Goal: Task Accomplishment & Management: Complete application form

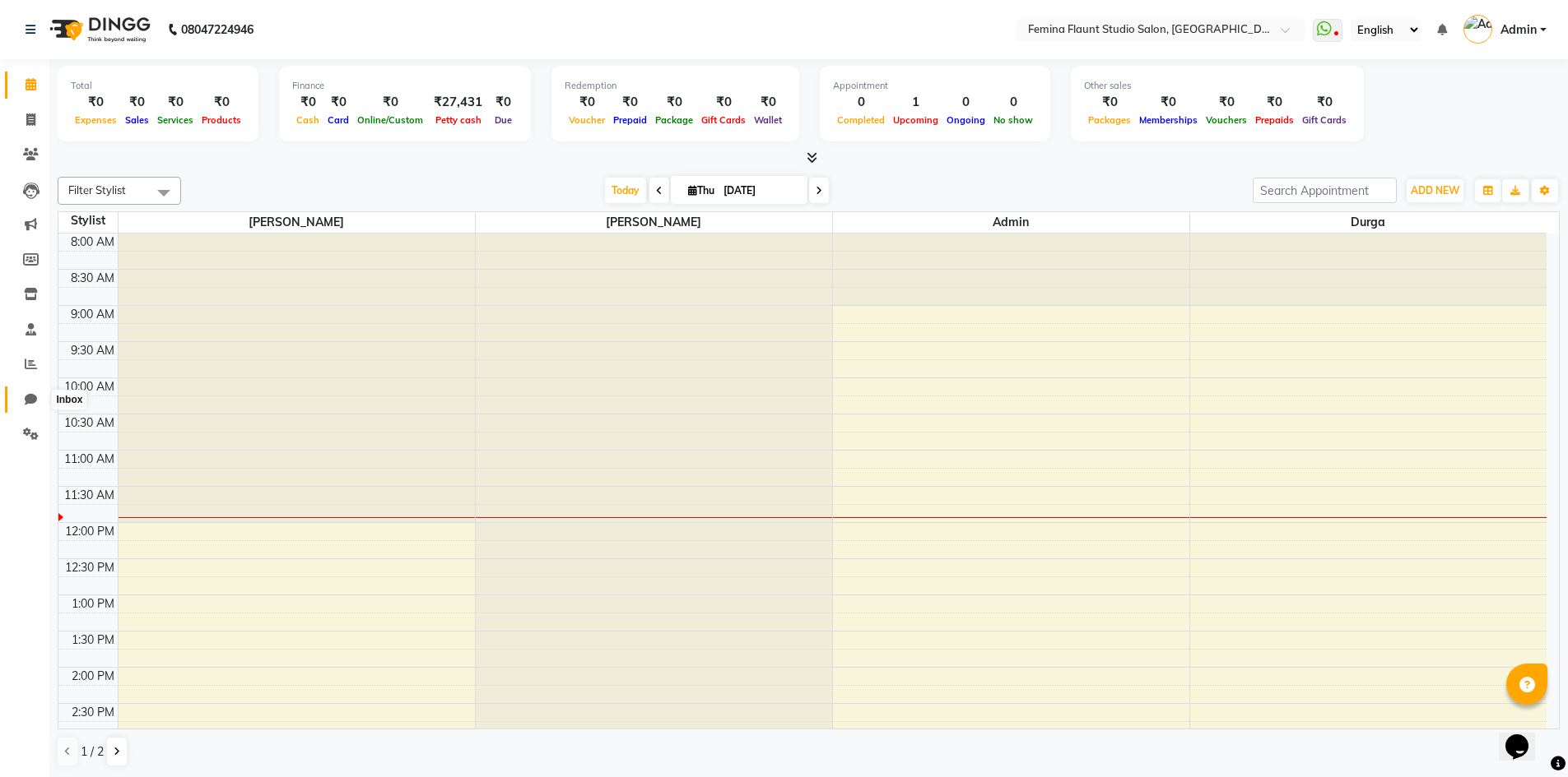
click at [25, 400] on icon at bounding box center [30, 399] width 13 height 13
select select "100"
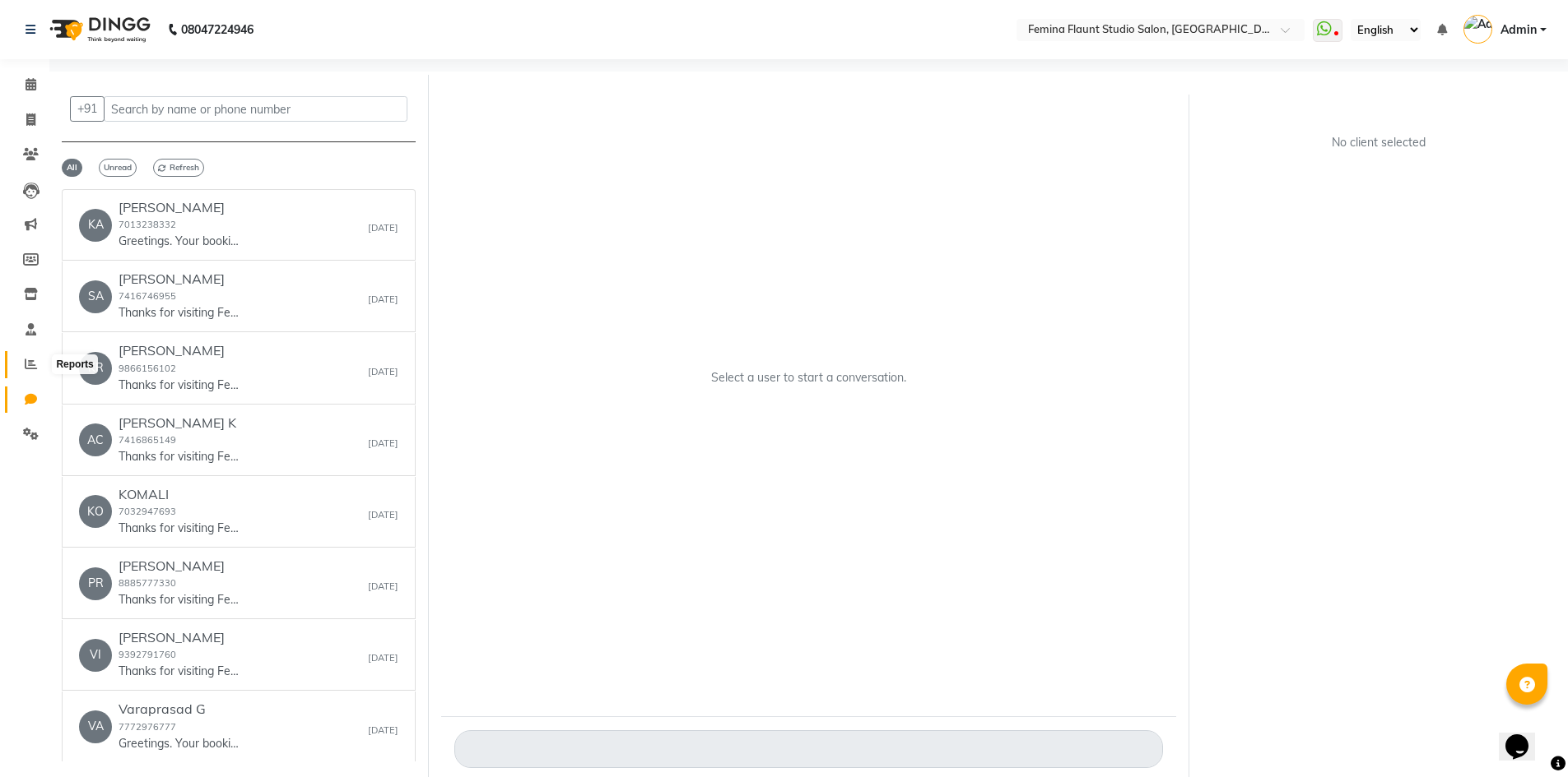
click at [29, 358] on icon at bounding box center [30, 363] width 13 height 13
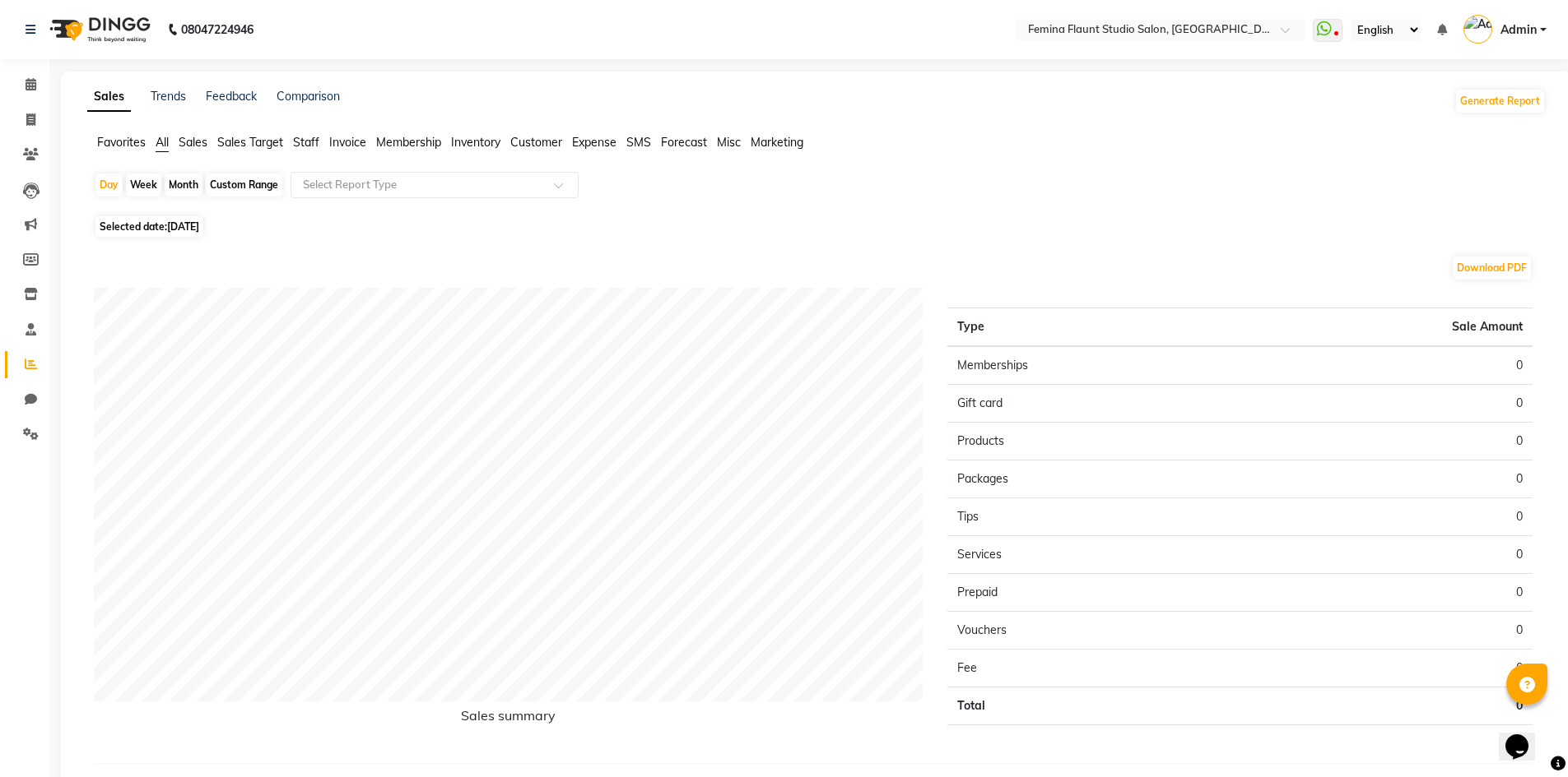
click at [609, 141] on span "Expense" at bounding box center [595, 142] width 45 height 15
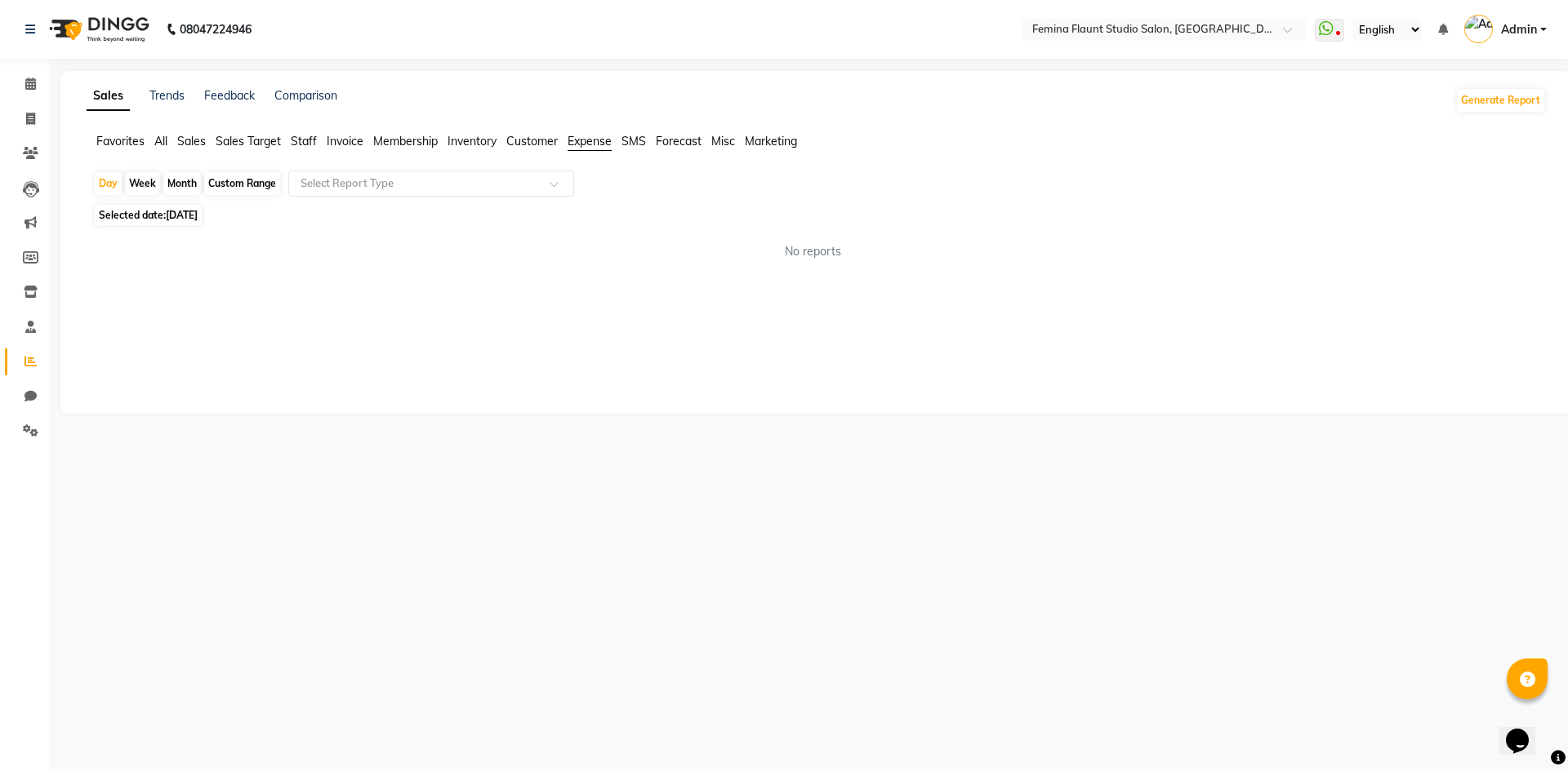
click at [174, 216] on span "[DATE]" at bounding box center [181, 215] width 32 height 13
select select "9"
select select "2025"
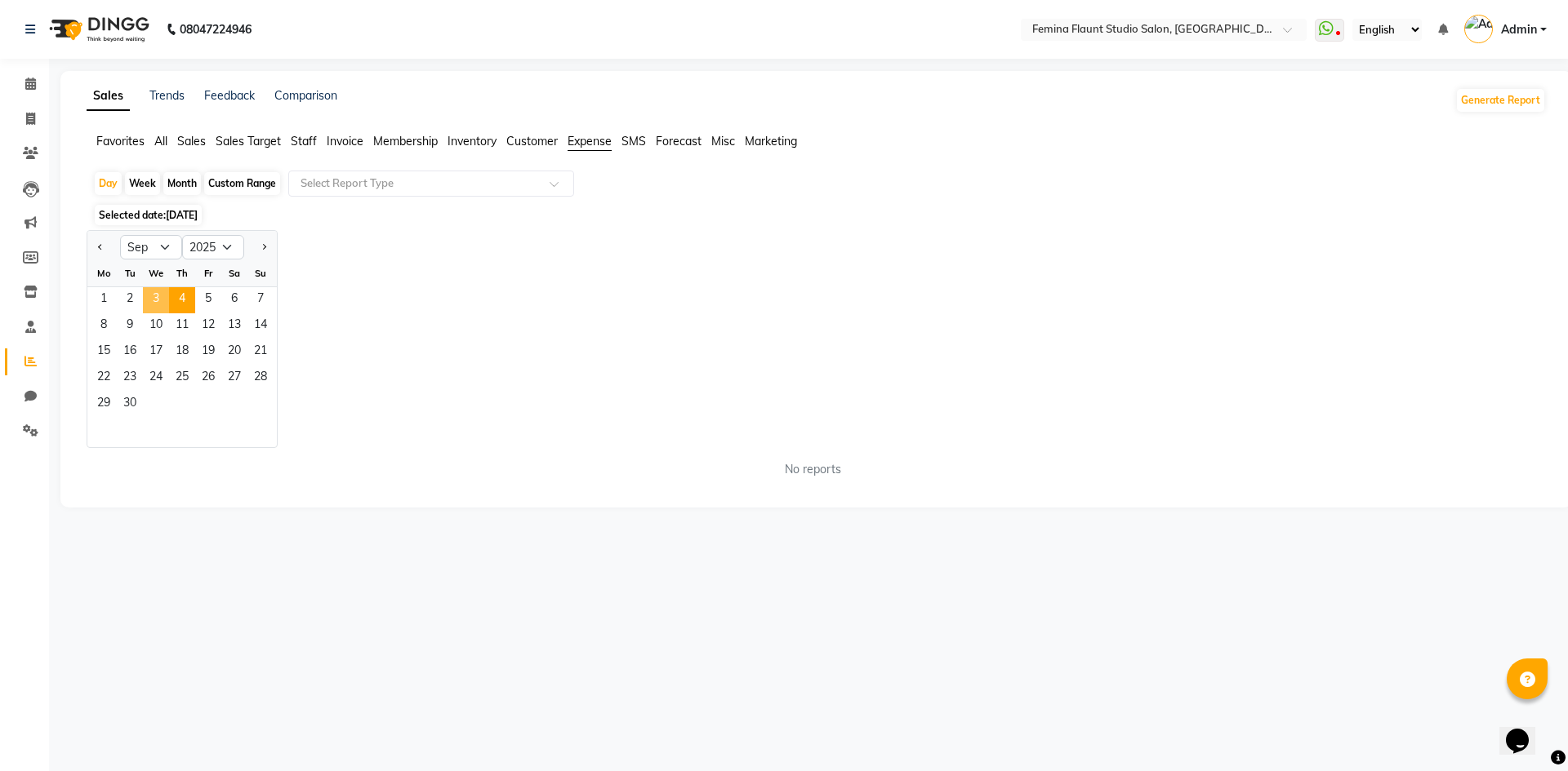
click at [157, 299] on span "3" at bounding box center [155, 300] width 26 height 26
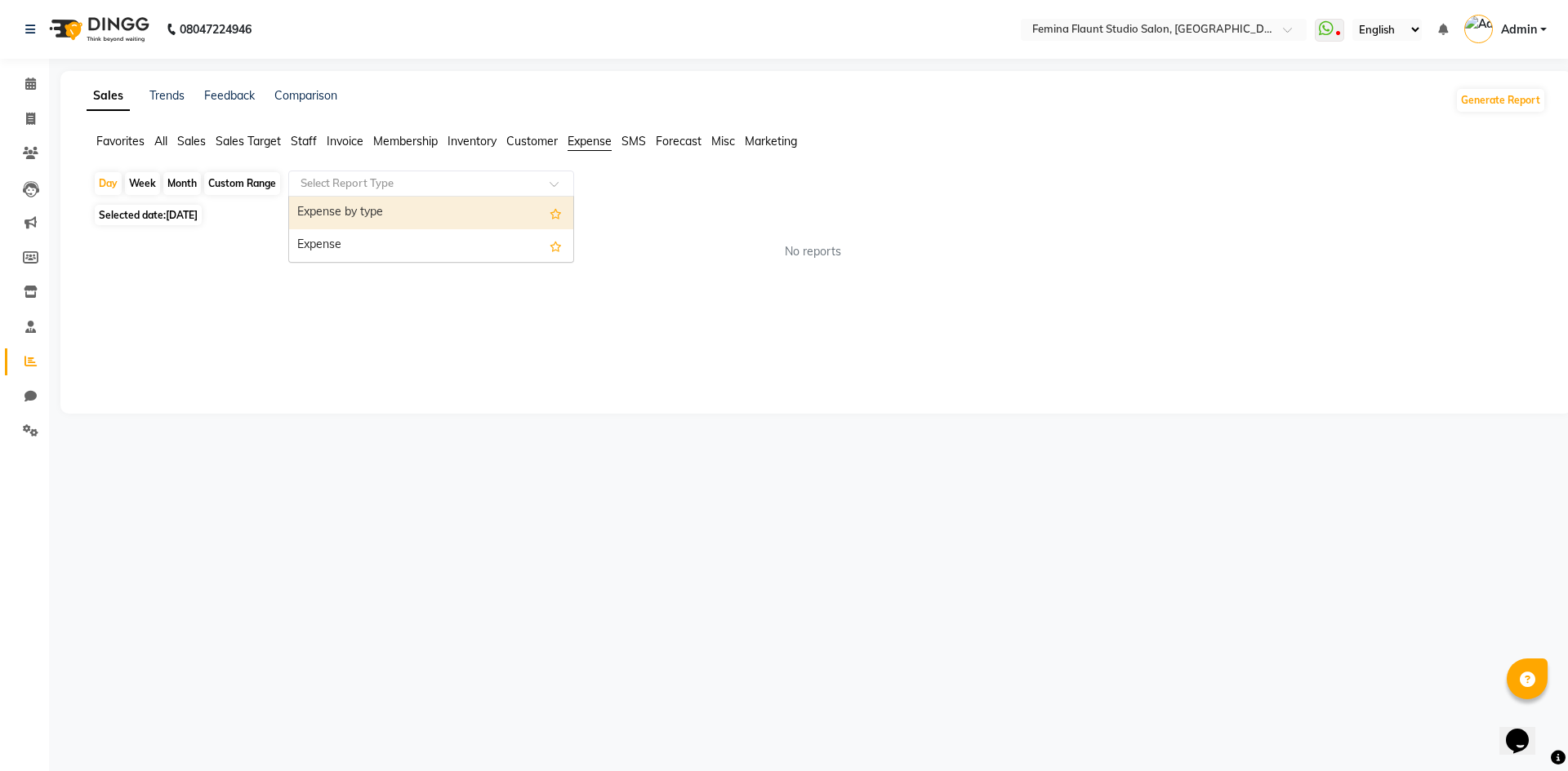
click at [401, 184] on input "text" at bounding box center [415, 183] width 235 height 16
click at [176, 211] on span "[DATE]" at bounding box center [181, 215] width 32 height 13
select select "9"
select select "2025"
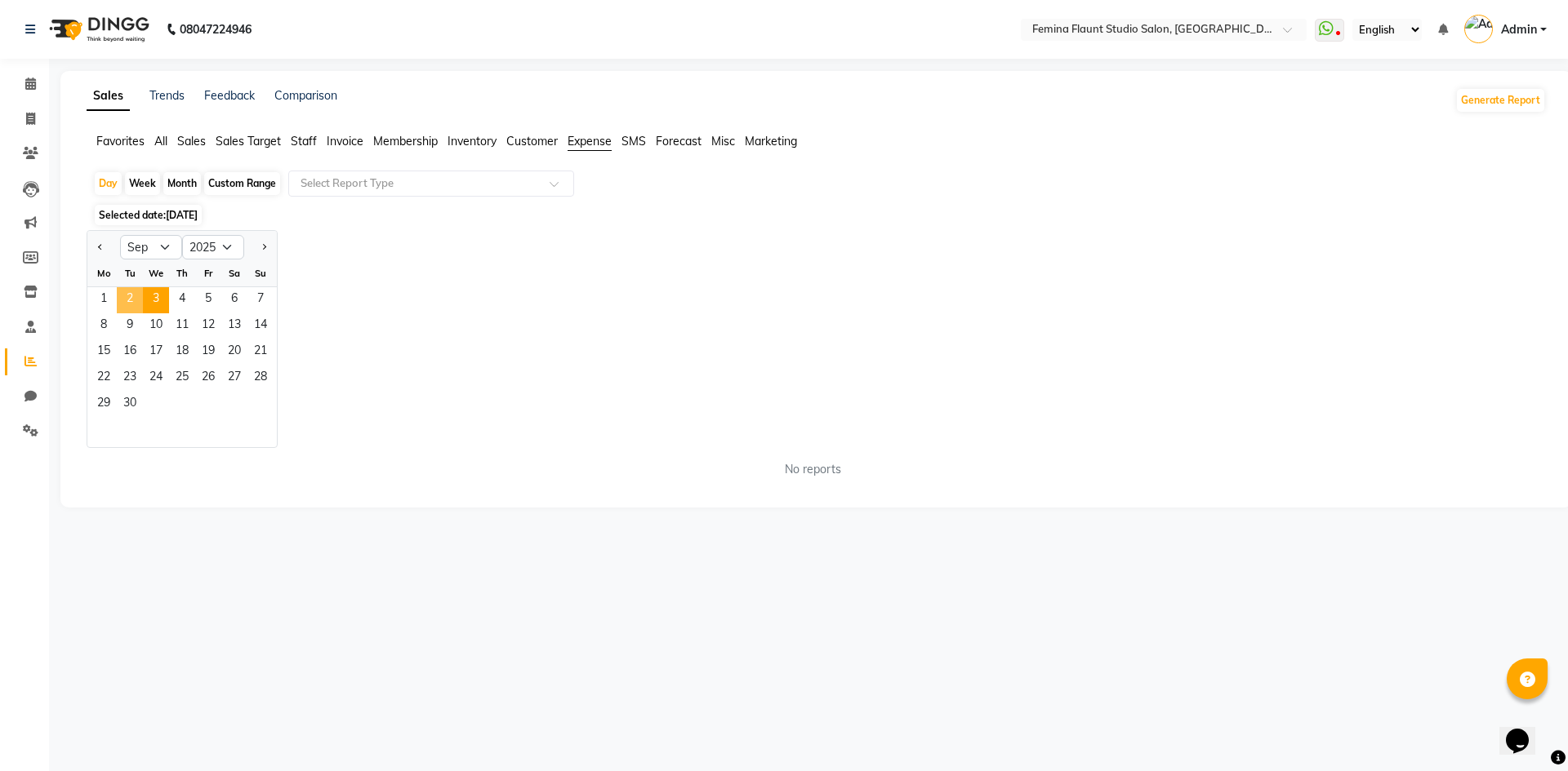
click at [126, 296] on span "2" at bounding box center [129, 300] width 26 height 26
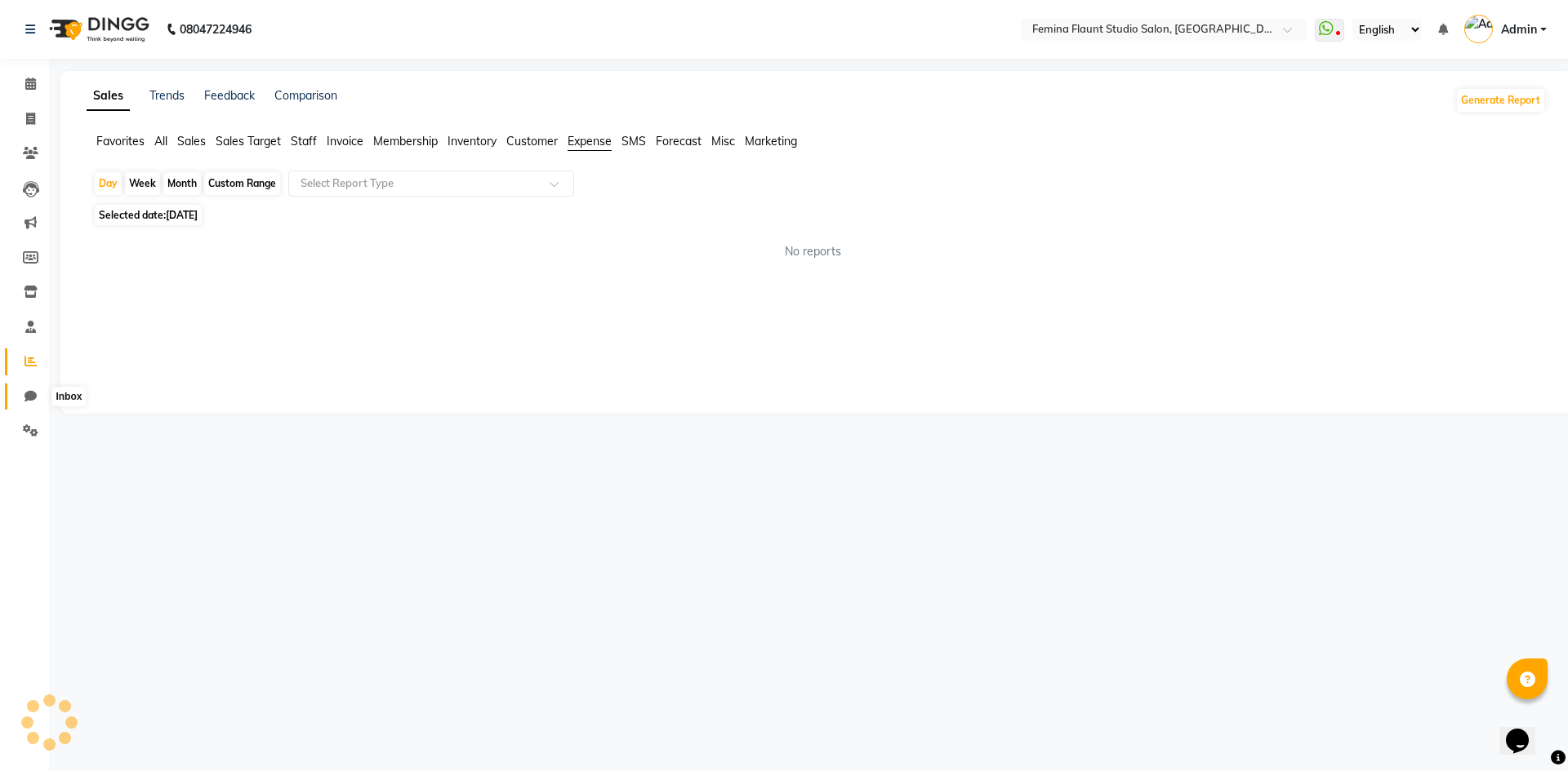
click at [32, 401] on icon at bounding box center [30, 396] width 13 height 13
select select "100"
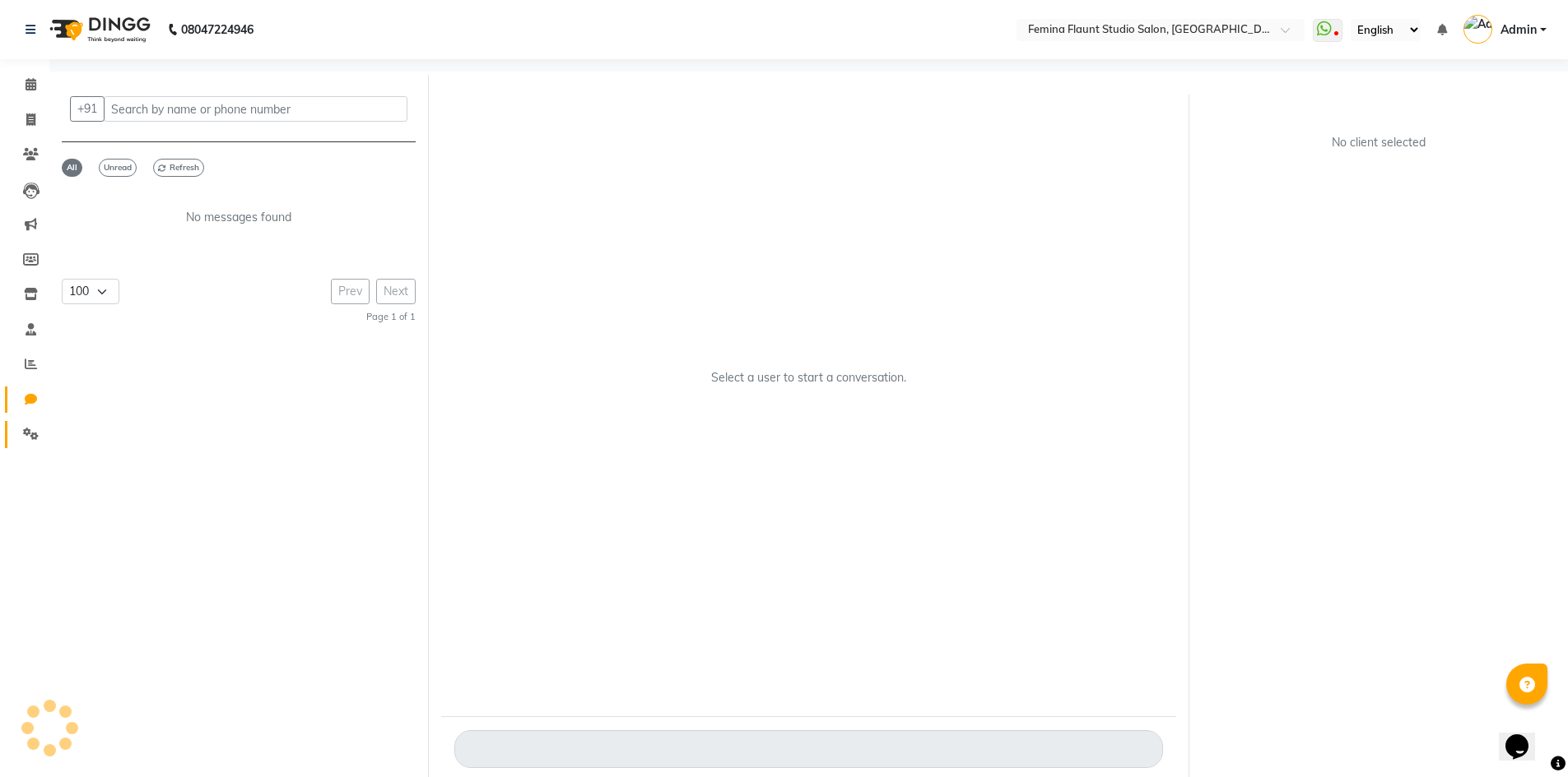
click at [32, 432] on icon at bounding box center [31, 433] width 16 height 13
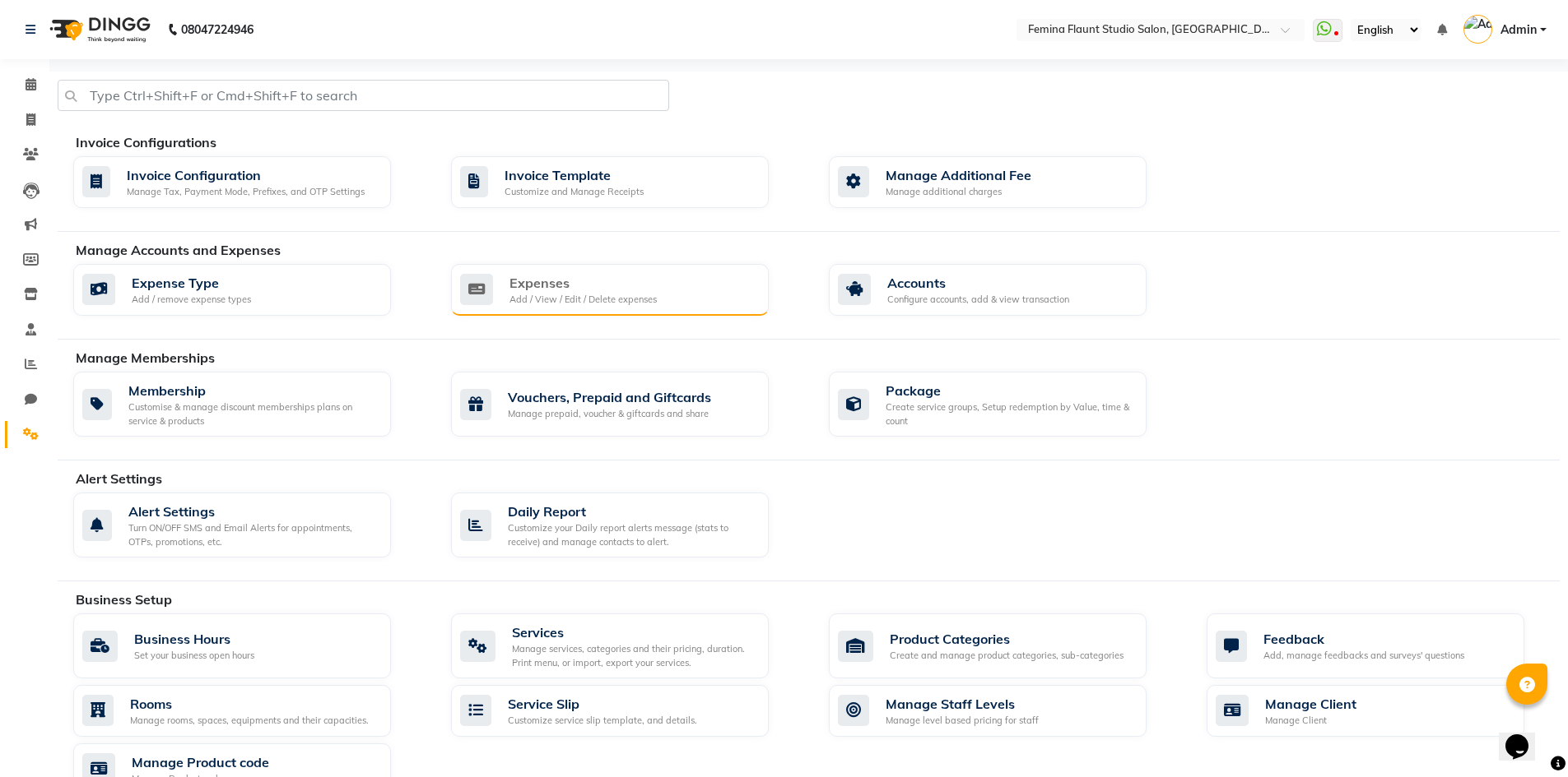
click at [520, 281] on div "Expenses" at bounding box center [583, 283] width 148 height 19
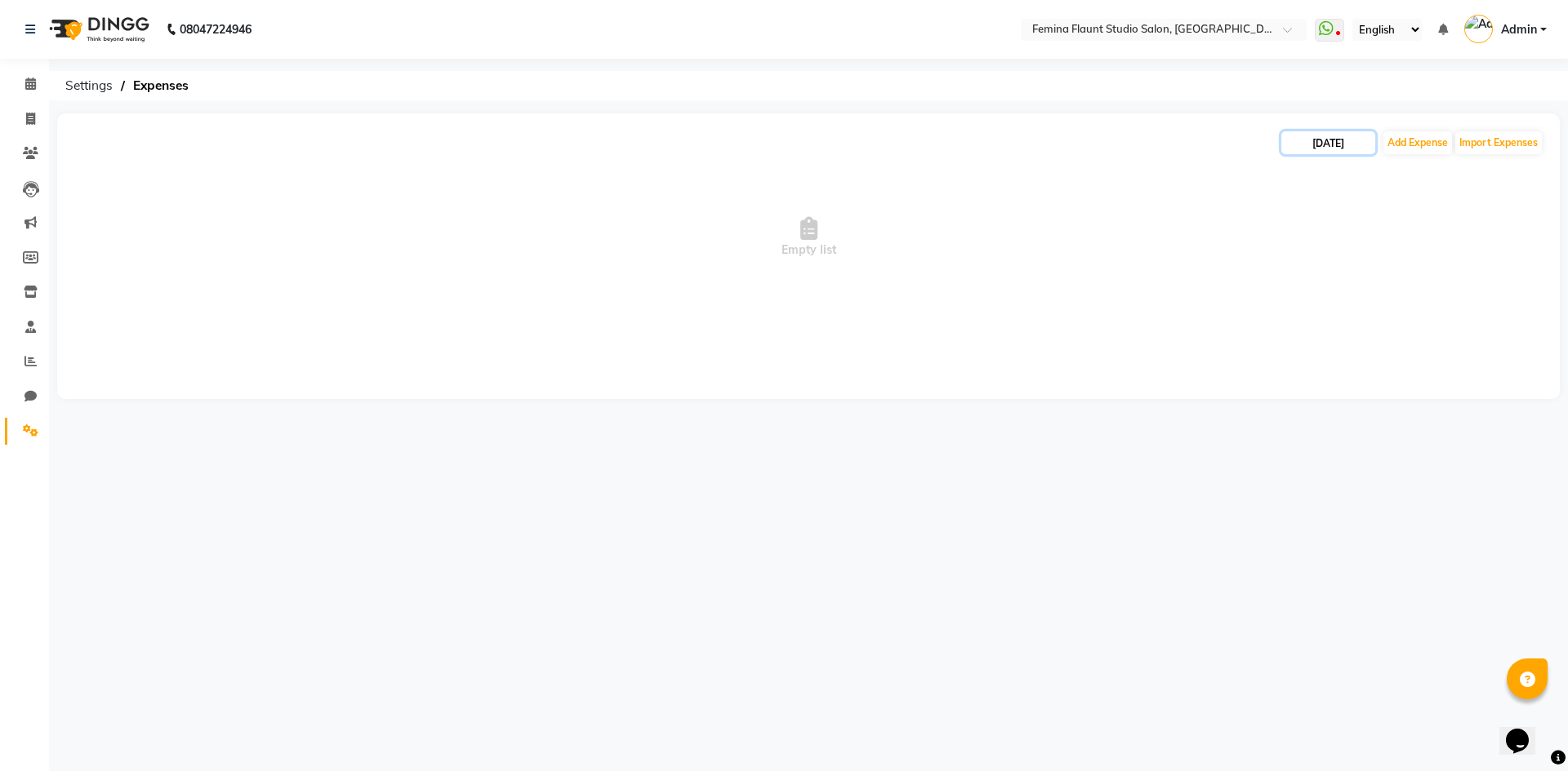
click at [1331, 142] on input "[DATE]" at bounding box center [1328, 143] width 94 height 23
select select "9"
select select "2025"
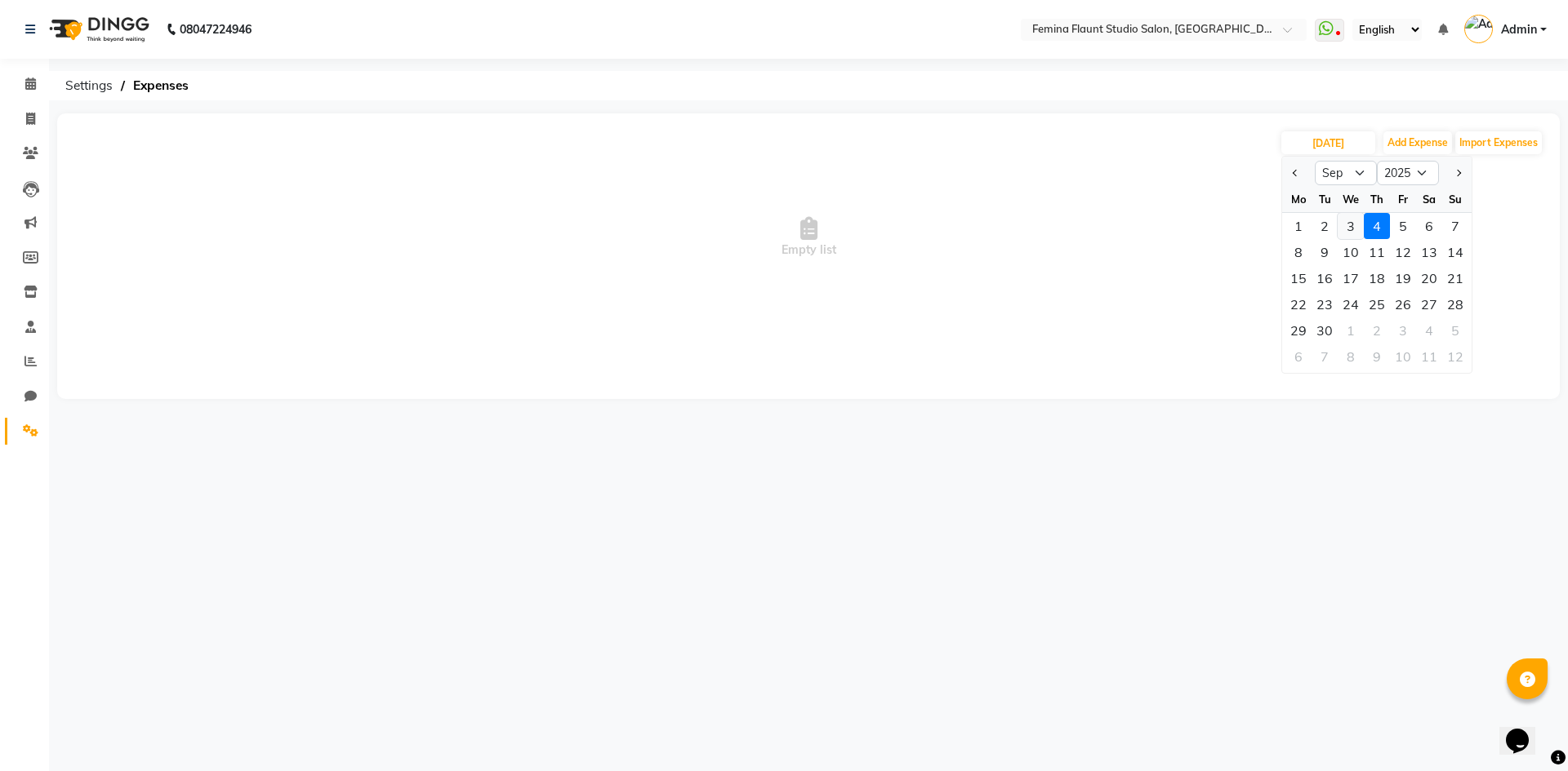
click at [1345, 226] on div "3" at bounding box center [1350, 226] width 26 height 26
type input "[DATE]"
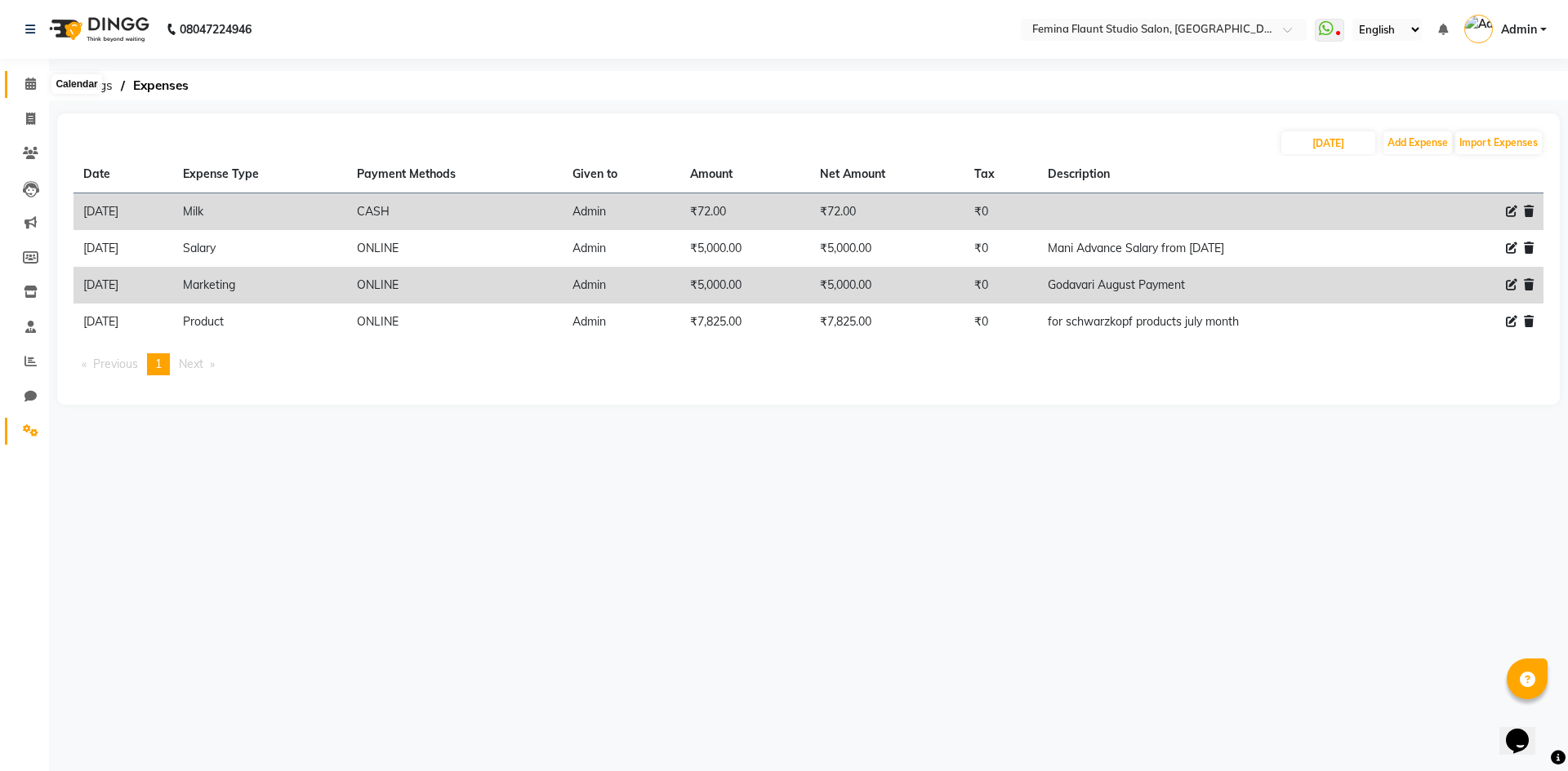
click at [32, 82] on icon at bounding box center [30, 83] width 11 height 13
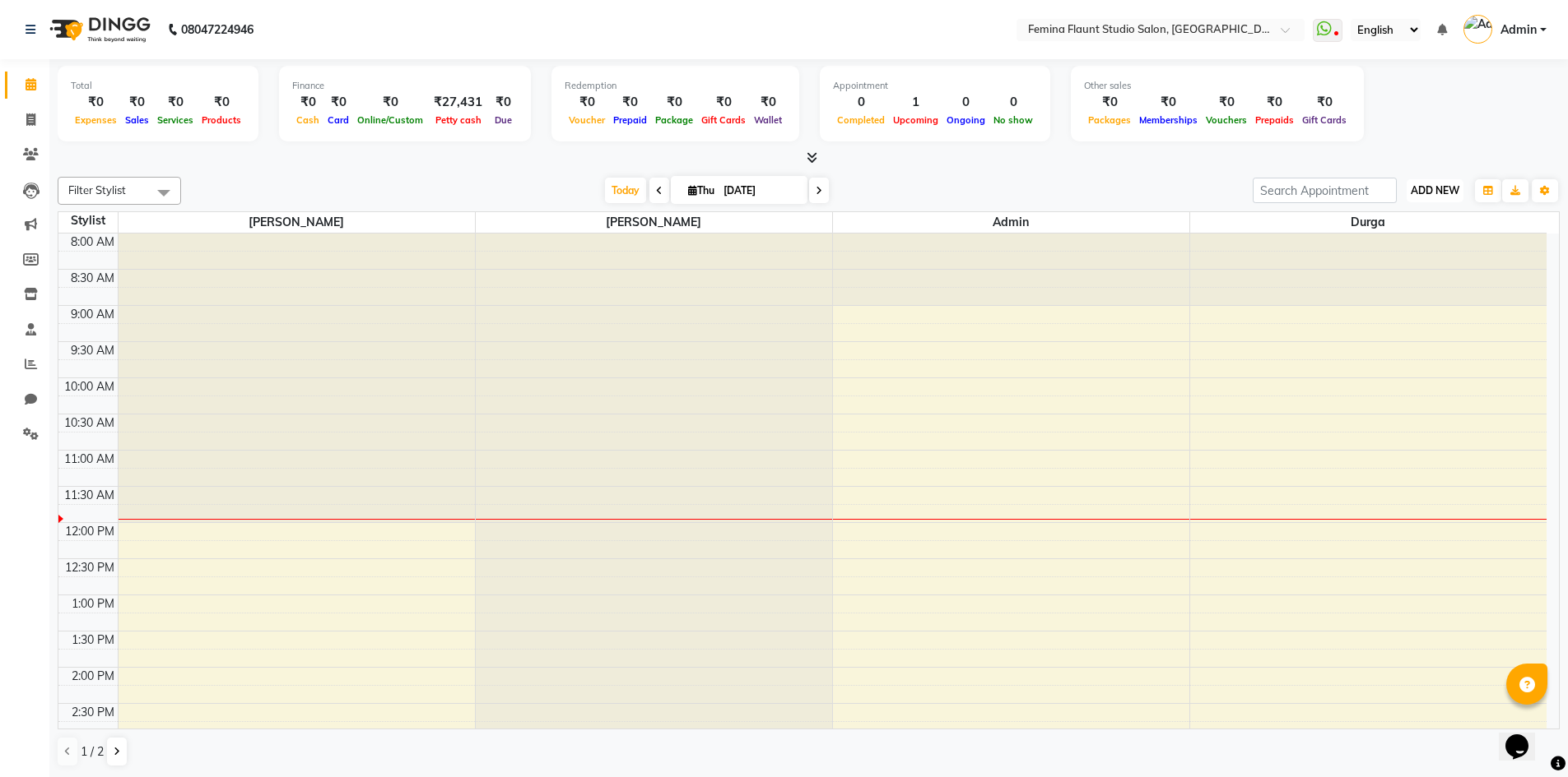
click at [1435, 183] on button "ADD NEW Toggle Dropdown" at bounding box center [1435, 191] width 56 height 23
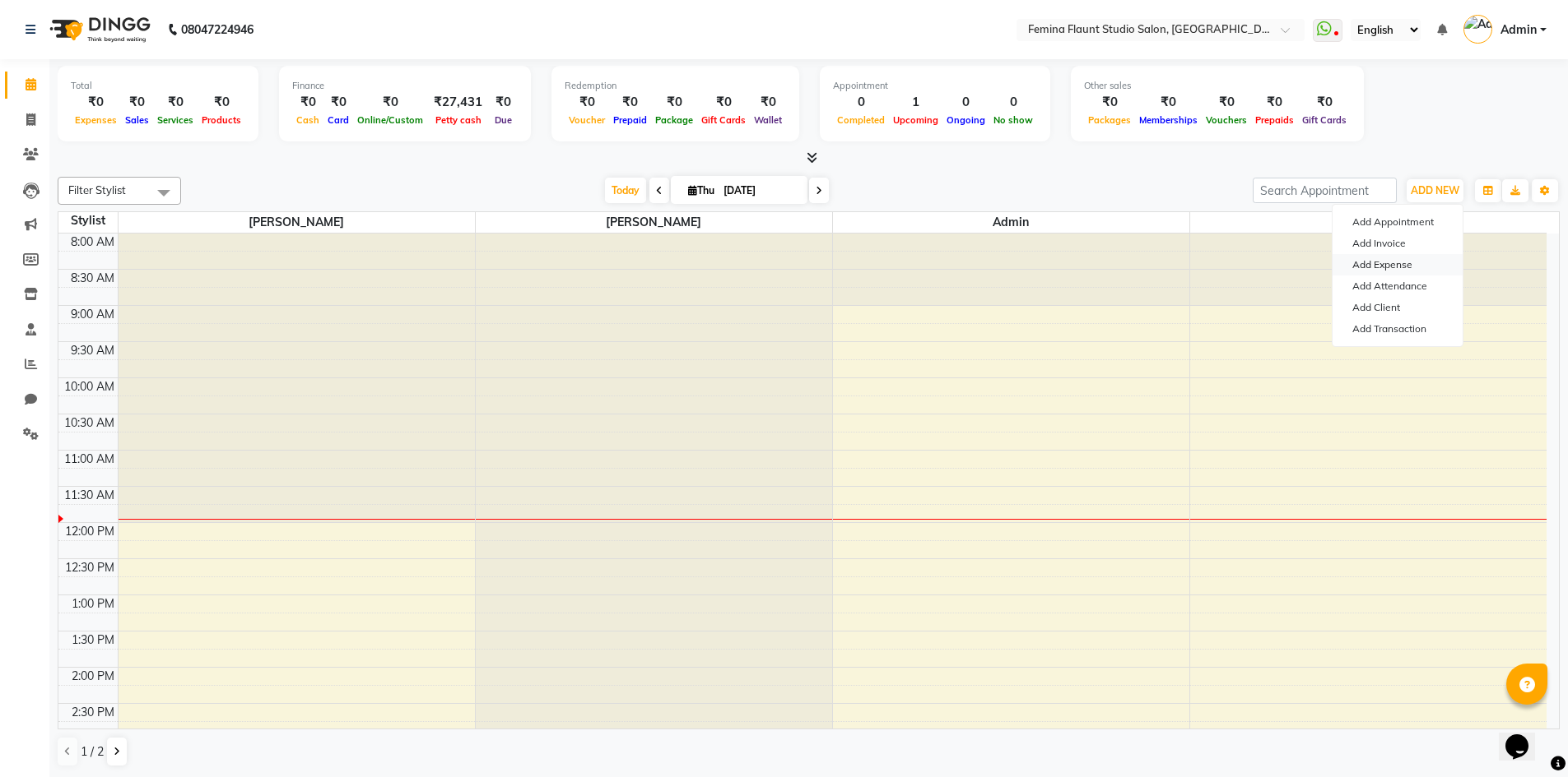
click at [1425, 260] on link "Add Expense" at bounding box center [1397, 265] width 130 height 21
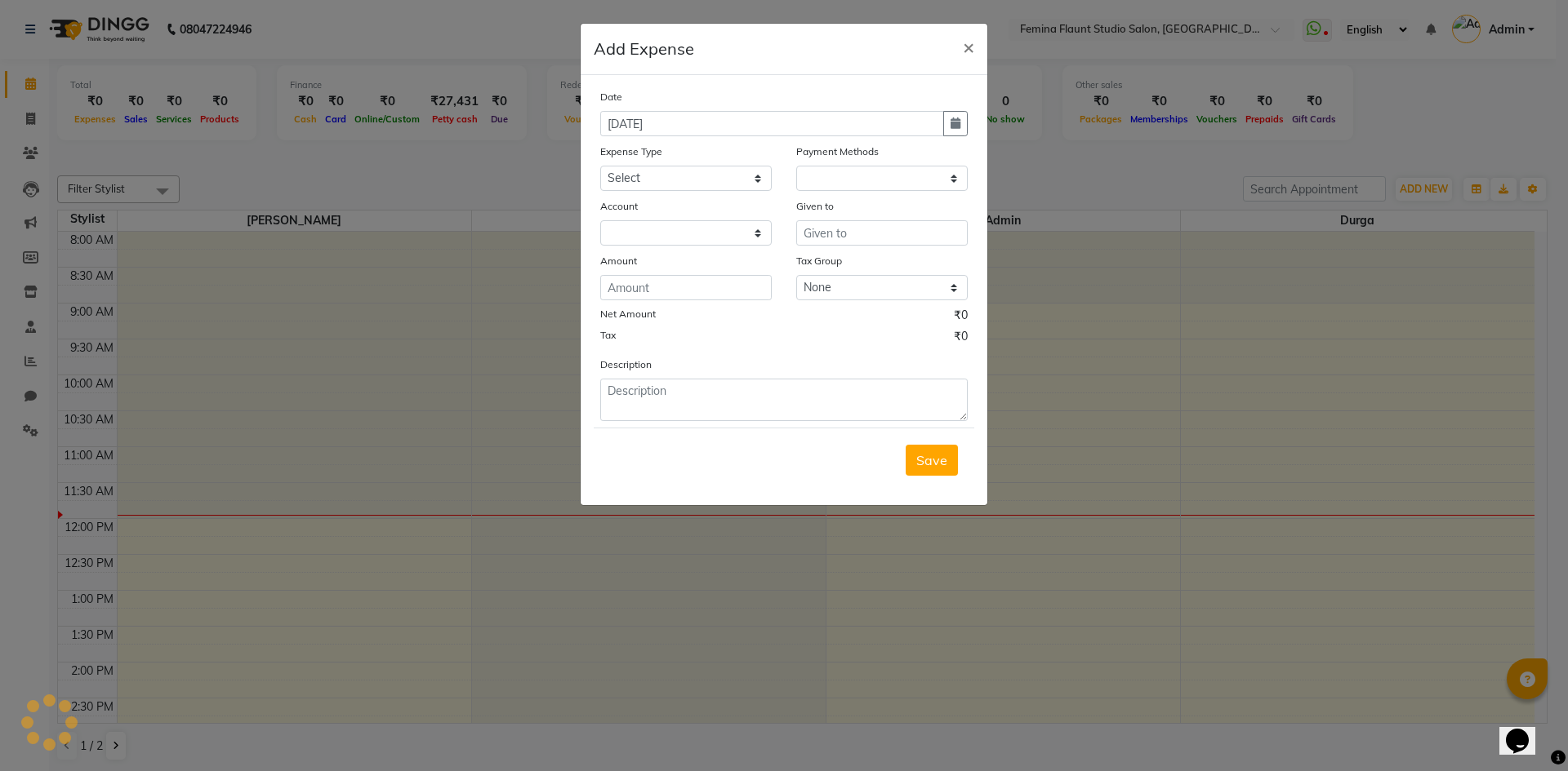
select select "1"
select select "7453"
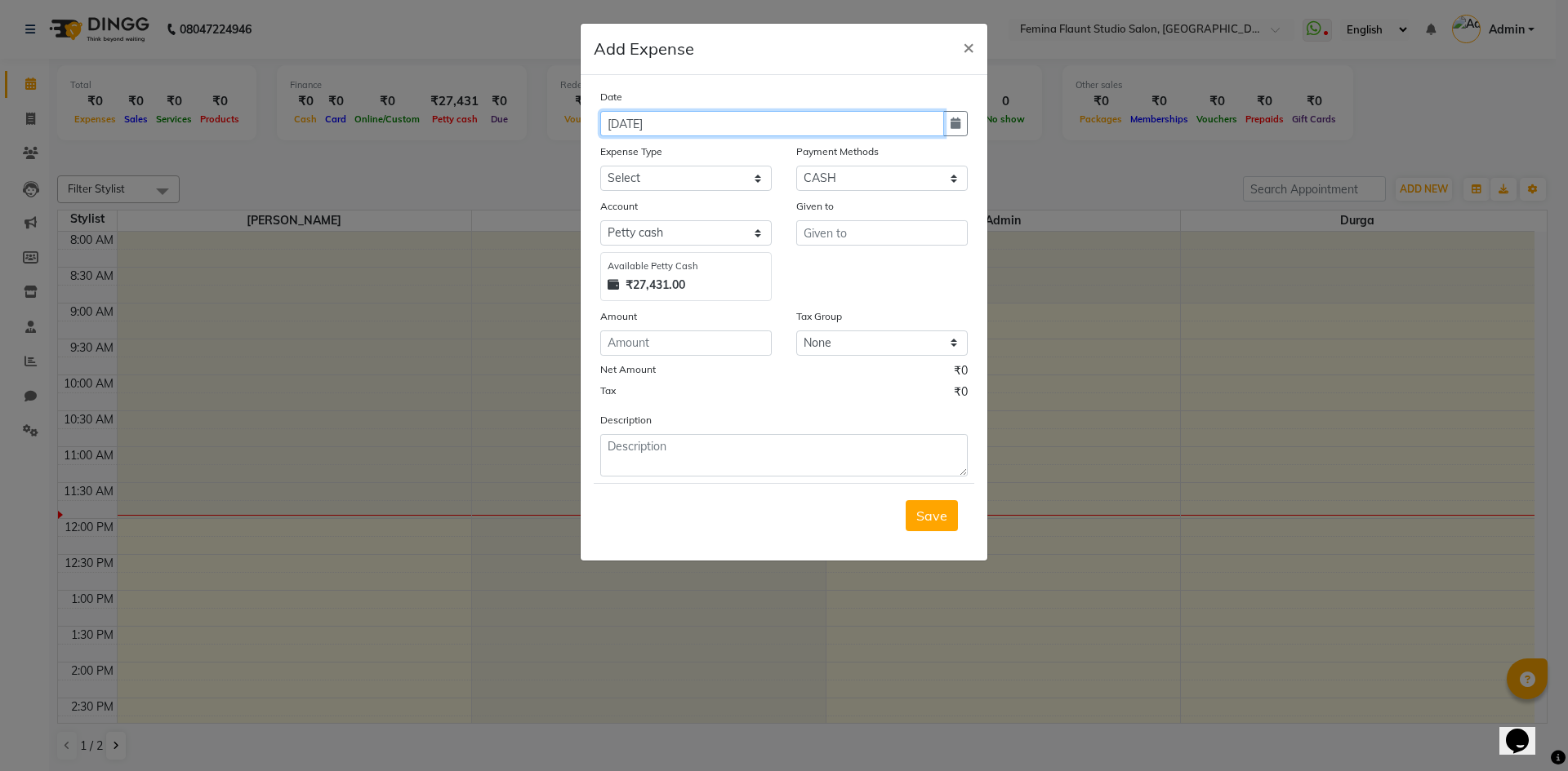
click at [712, 127] on input "[DATE]" at bounding box center [772, 123] width 344 height 25
click at [623, 123] on input "[DATE]" at bounding box center [772, 123] width 344 height 25
type input "[DATE]"
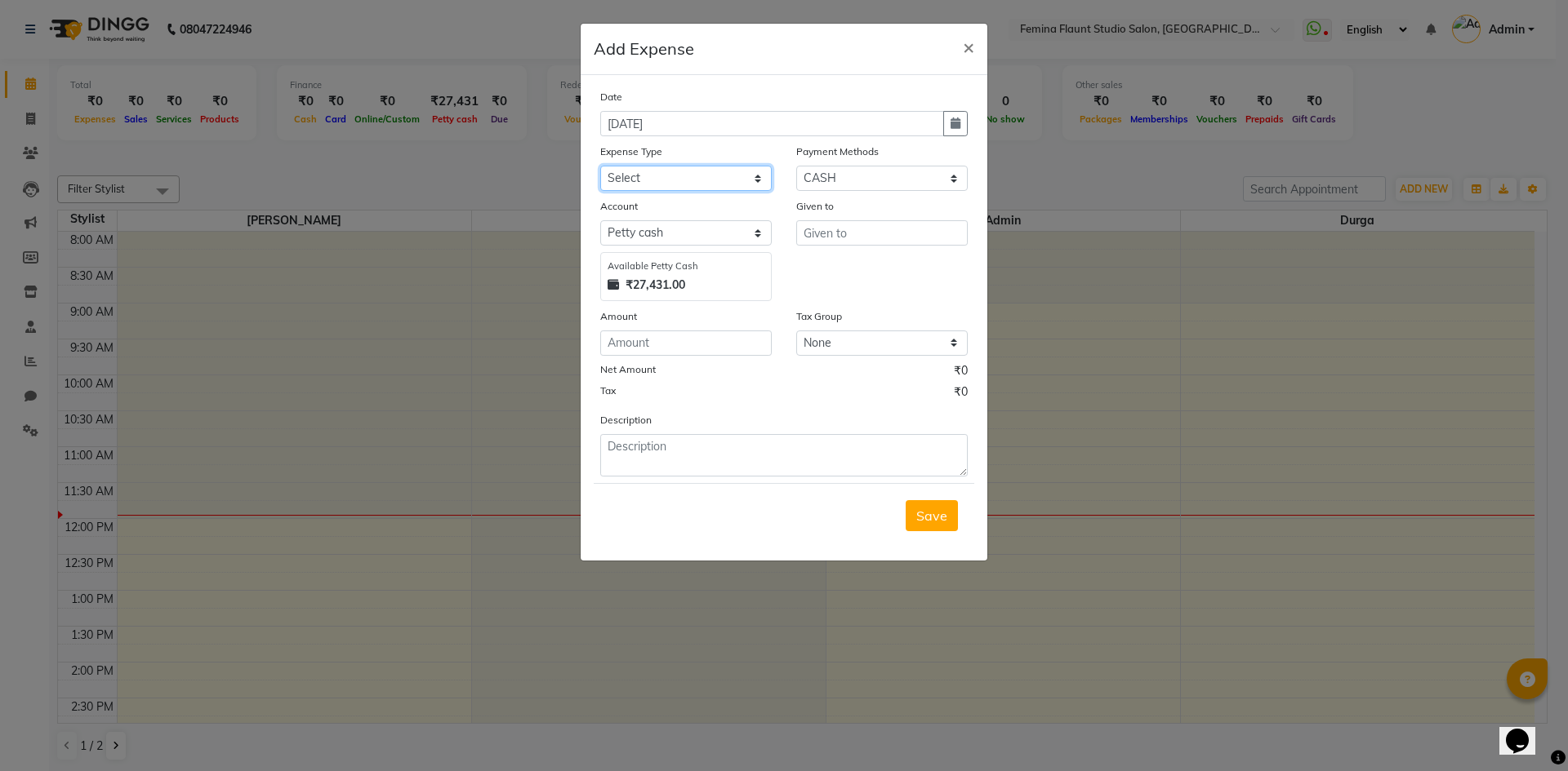
click at [682, 180] on select "Select Advance Salary Bank charges Blinkit Car maintenance Cash transfer to ban…" at bounding box center [687, 178] width 172 height 25
select select "23305"
click at [601, 166] on select "Select Advance Salary Bank charges Blinkit Car maintenance Cash transfer to ban…" at bounding box center [687, 178] width 172 height 25
click at [930, 177] on select "Select CASH CARD ONLINE Wallet Package Prepaid SOnline" at bounding box center [882, 178] width 172 height 25
select select "3"
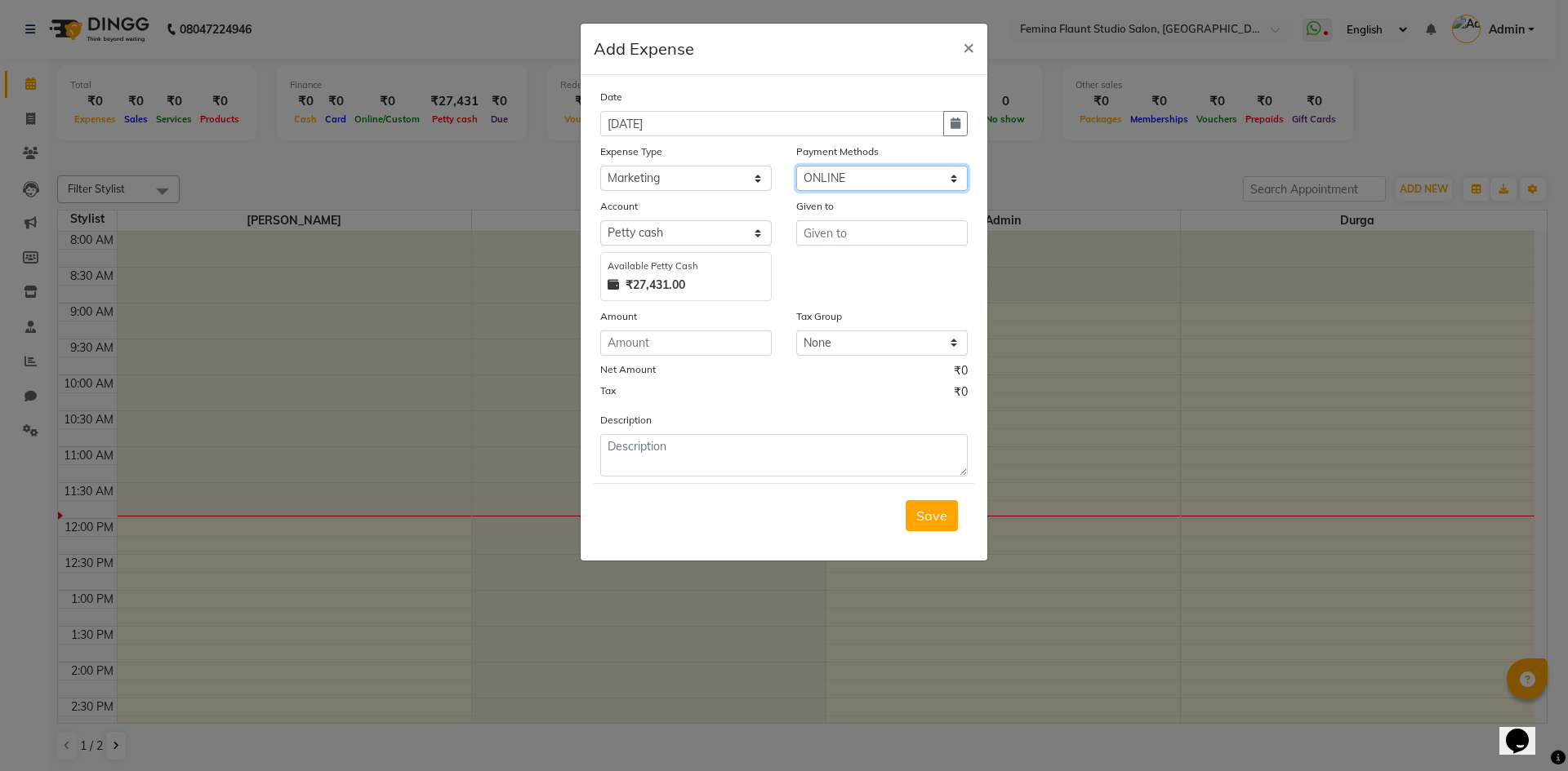
click at [797, 166] on select "Select CASH CARD ONLINE Wallet Package Prepaid SOnline" at bounding box center [882, 178] width 172 height 25
select select "7454"
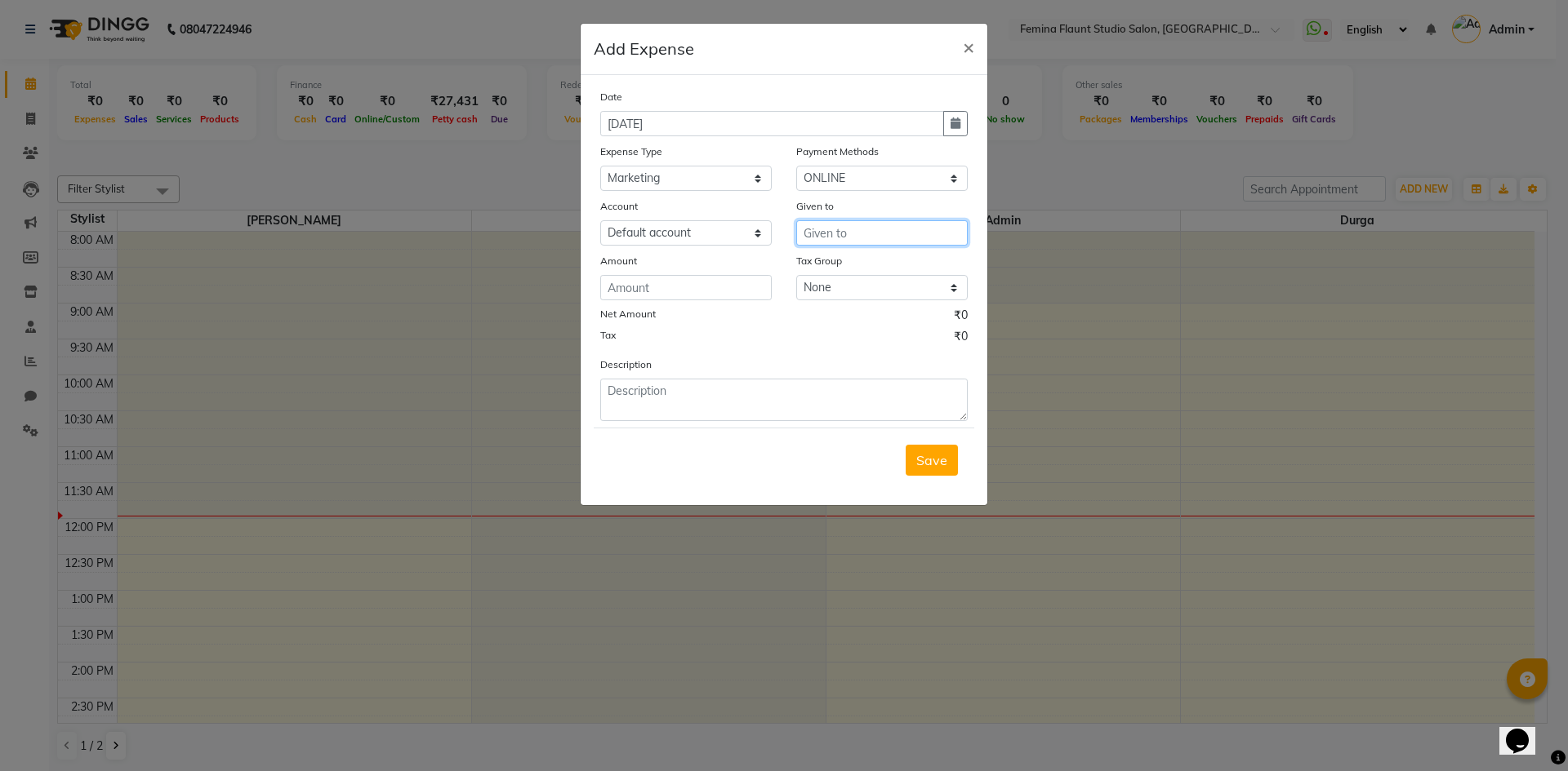
click at [815, 231] on input "text" at bounding box center [882, 233] width 172 height 25
click at [875, 270] on button "Adm in" at bounding box center [862, 267] width 129 height 26
type input "Admin"
click at [727, 286] on input "number" at bounding box center [687, 287] width 172 height 25
type input "1000"
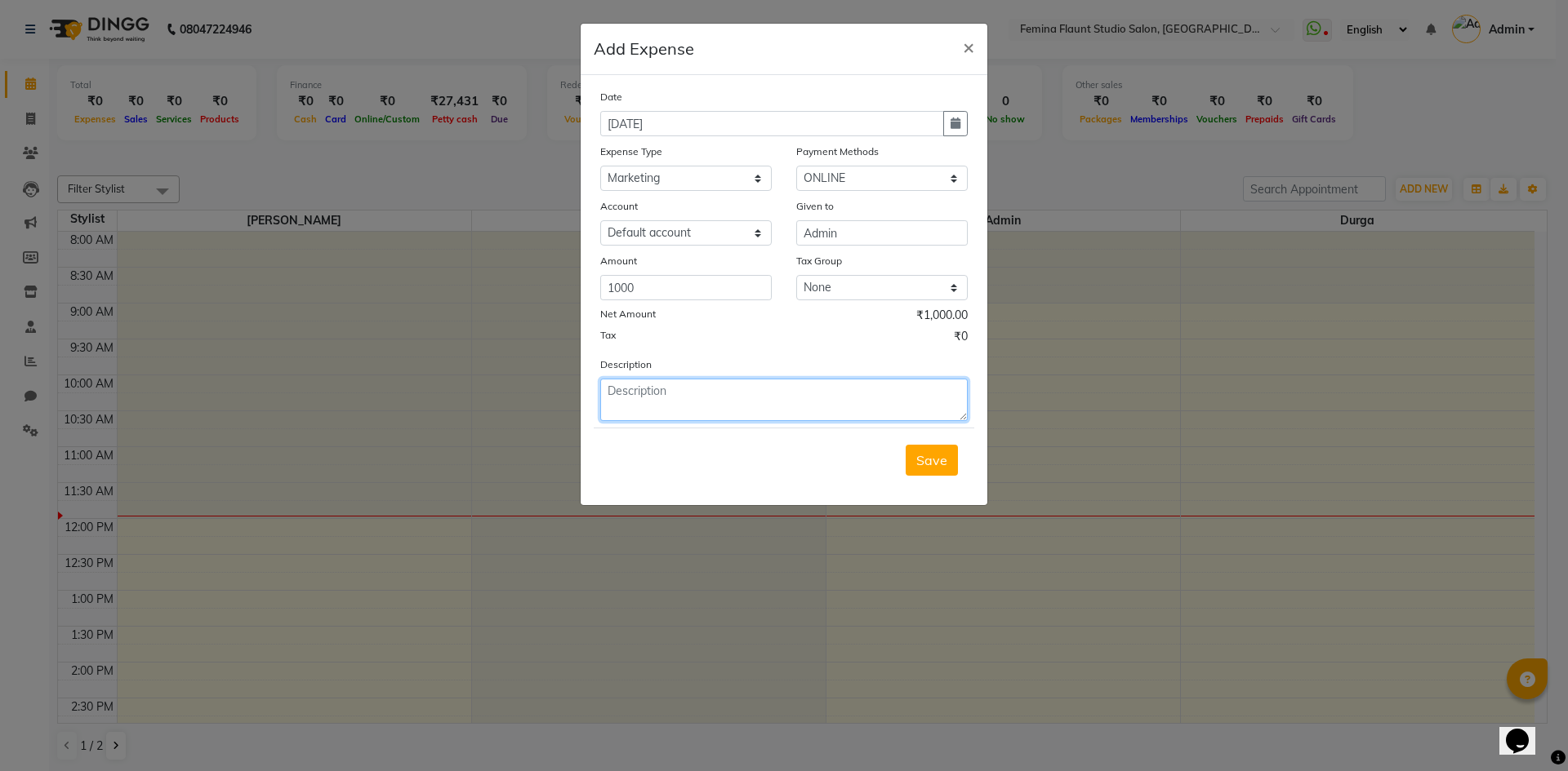
click at [833, 409] on textarea at bounding box center [784, 400] width 367 height 42
type textarea "for meta ads"
click at [945, 460] on span "Save" at bounding box center [932, 460] width 31 height 16
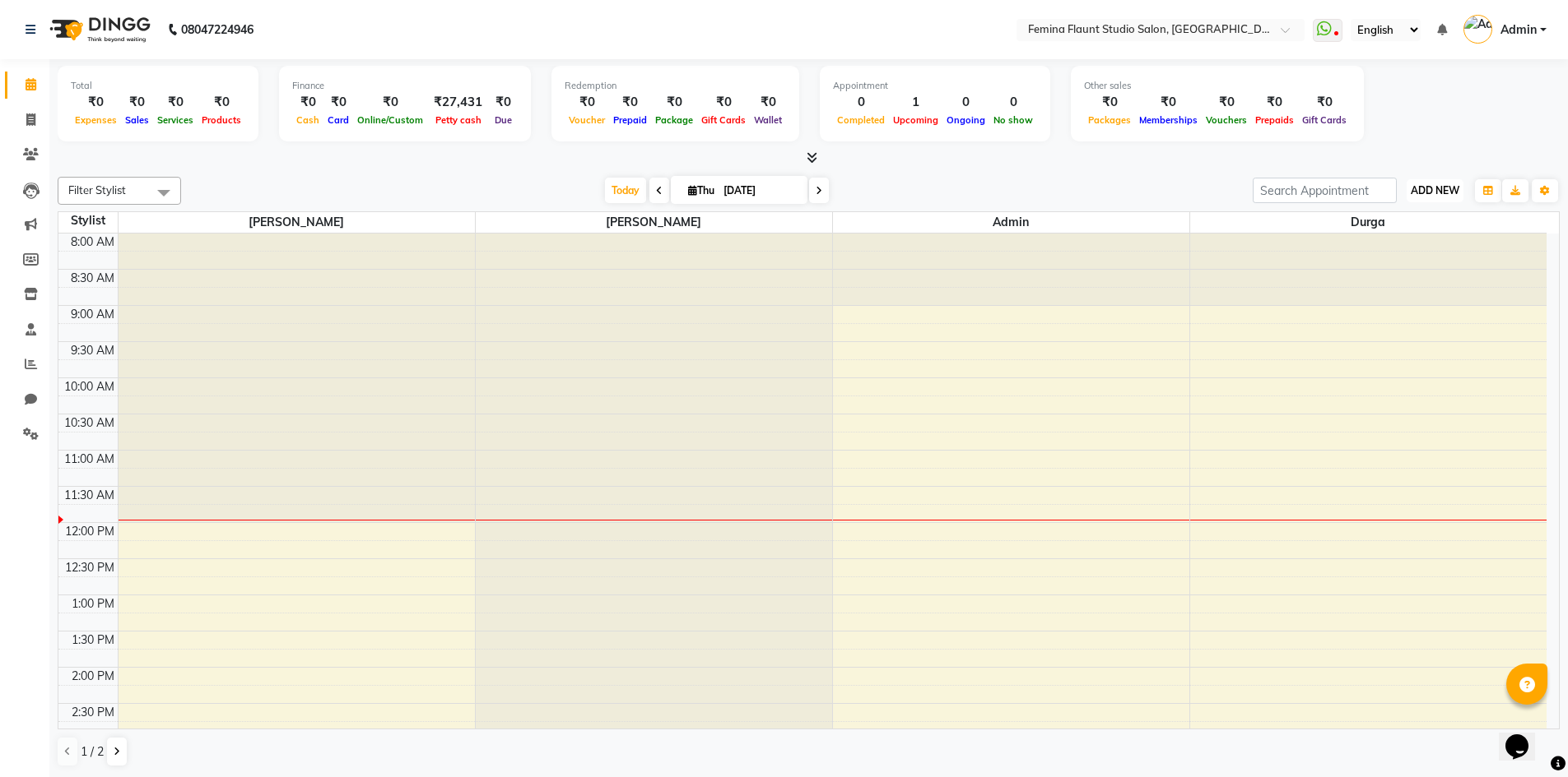
click at [1437, 186] on span "ADD NEW" at bounding box center [1435, 190] width 49 height 13
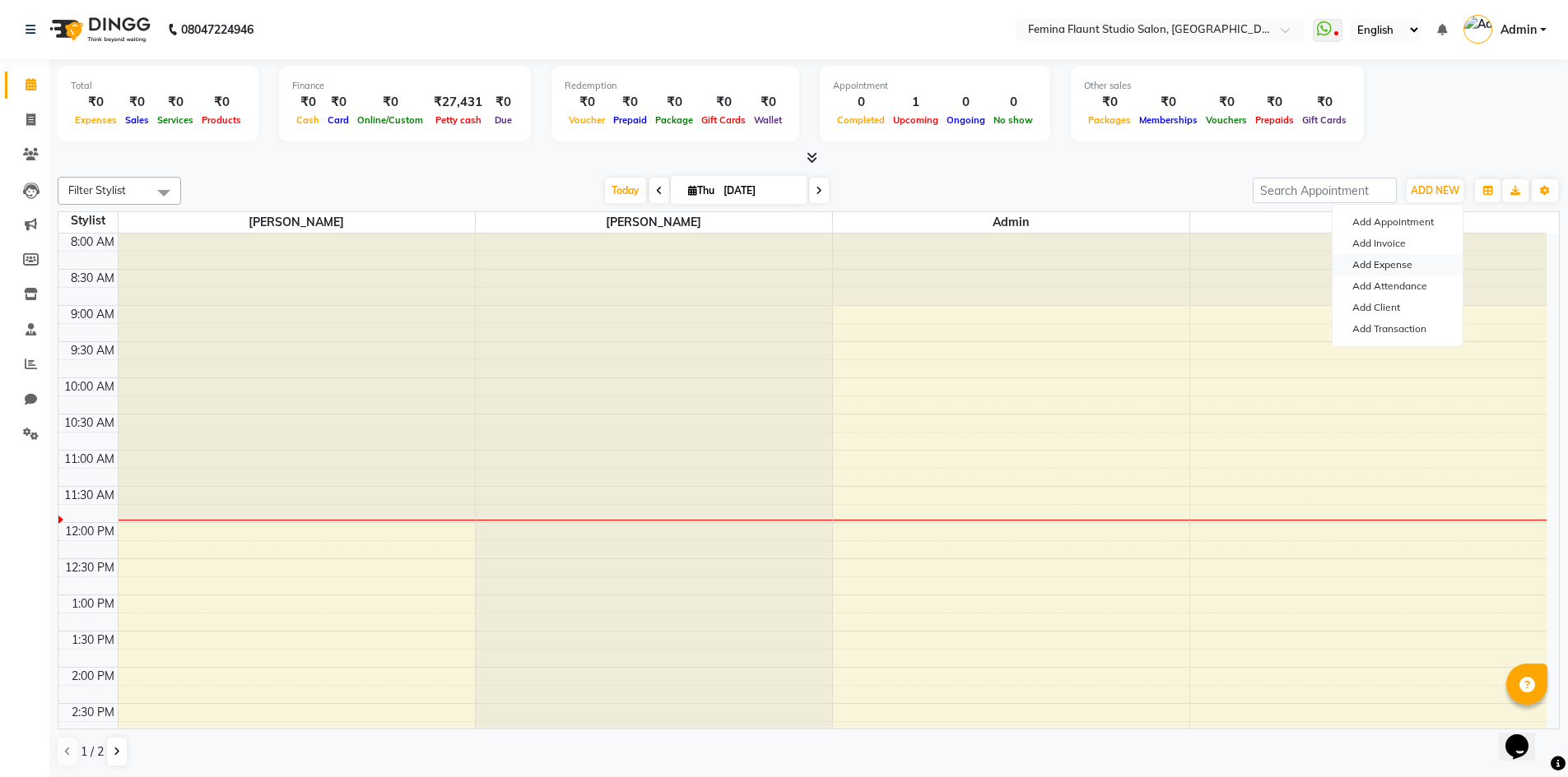
click at [1400, 260] on link "Add Expense" at bounding box center [1397, 265] width 130 height 21
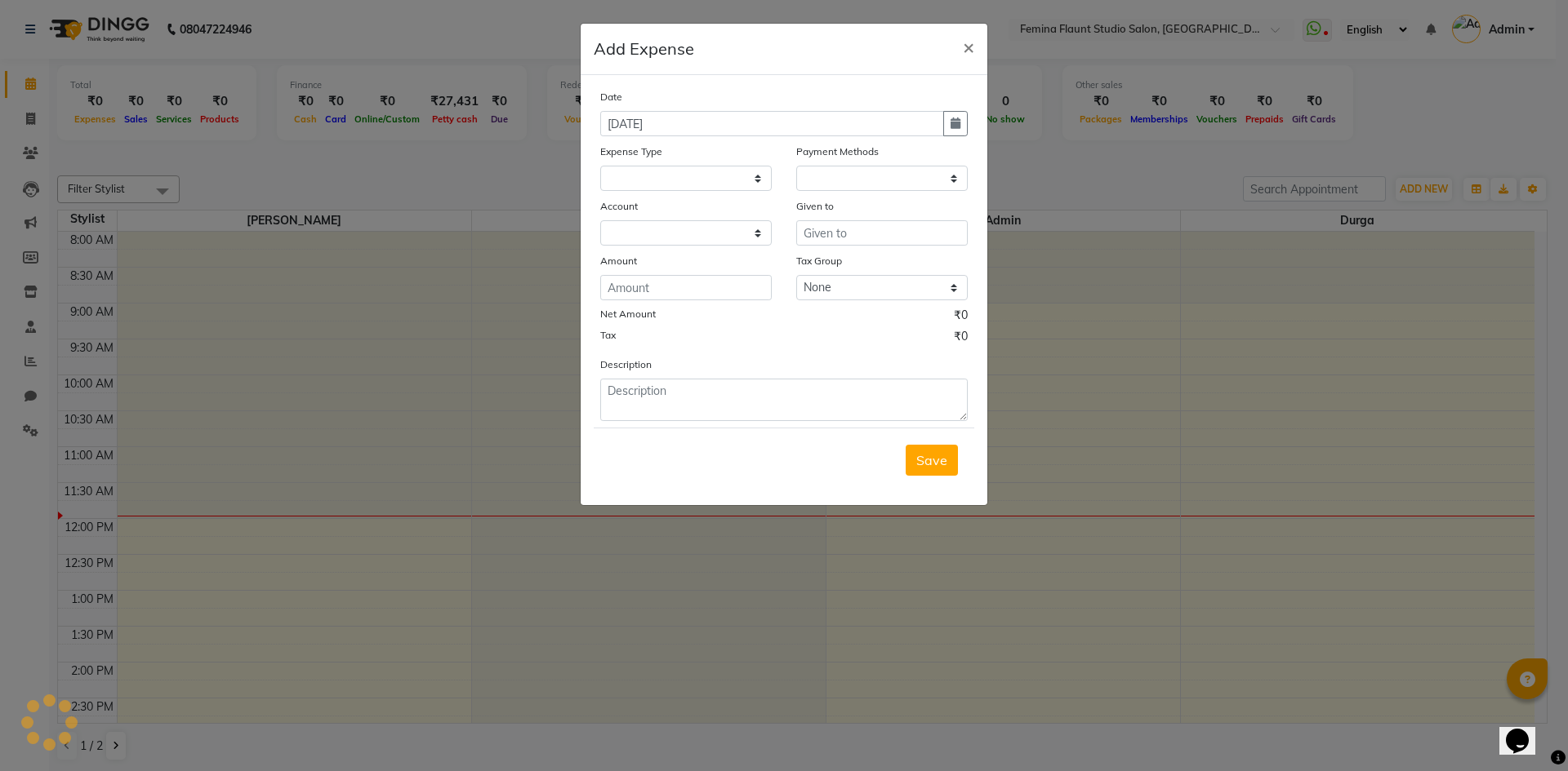
select select
select select "1"
select select "7453"
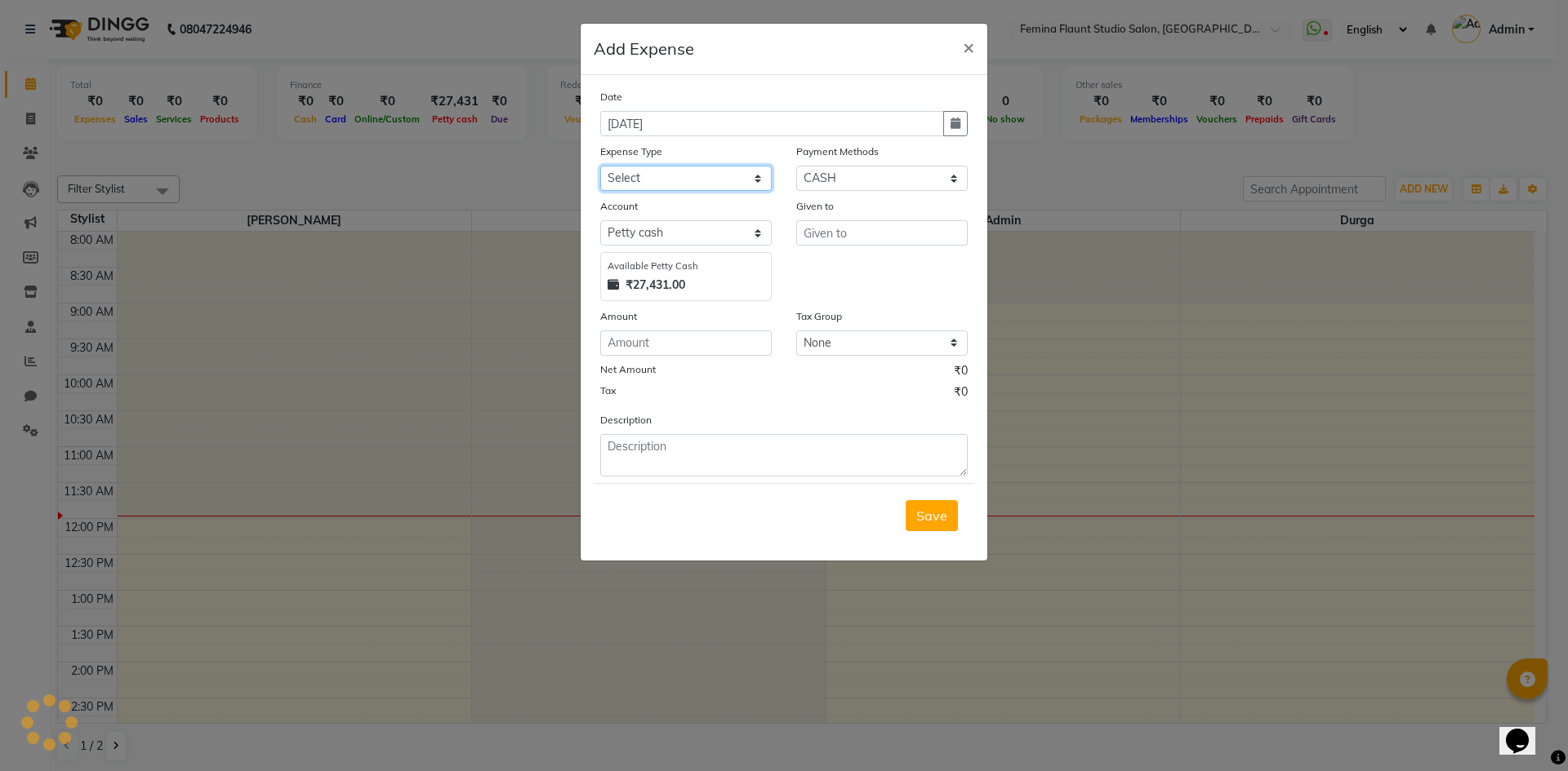
click at [708, 178] on select "Select Advance Salary Bank charges Blinkit Car maintenance Cash transfer to ban…" at bounding box center [687, 178] width 172 height 25
select select "23328"
click at [601, 166] on select "Select Advance Salary Bank charges Blinkit Car maintenance Cash transfer to ban…" at bounding box center [687, 178] width 172 height 25
click at [874, 228] on input "text" at bounding box center [882, 233] width 172 height 25
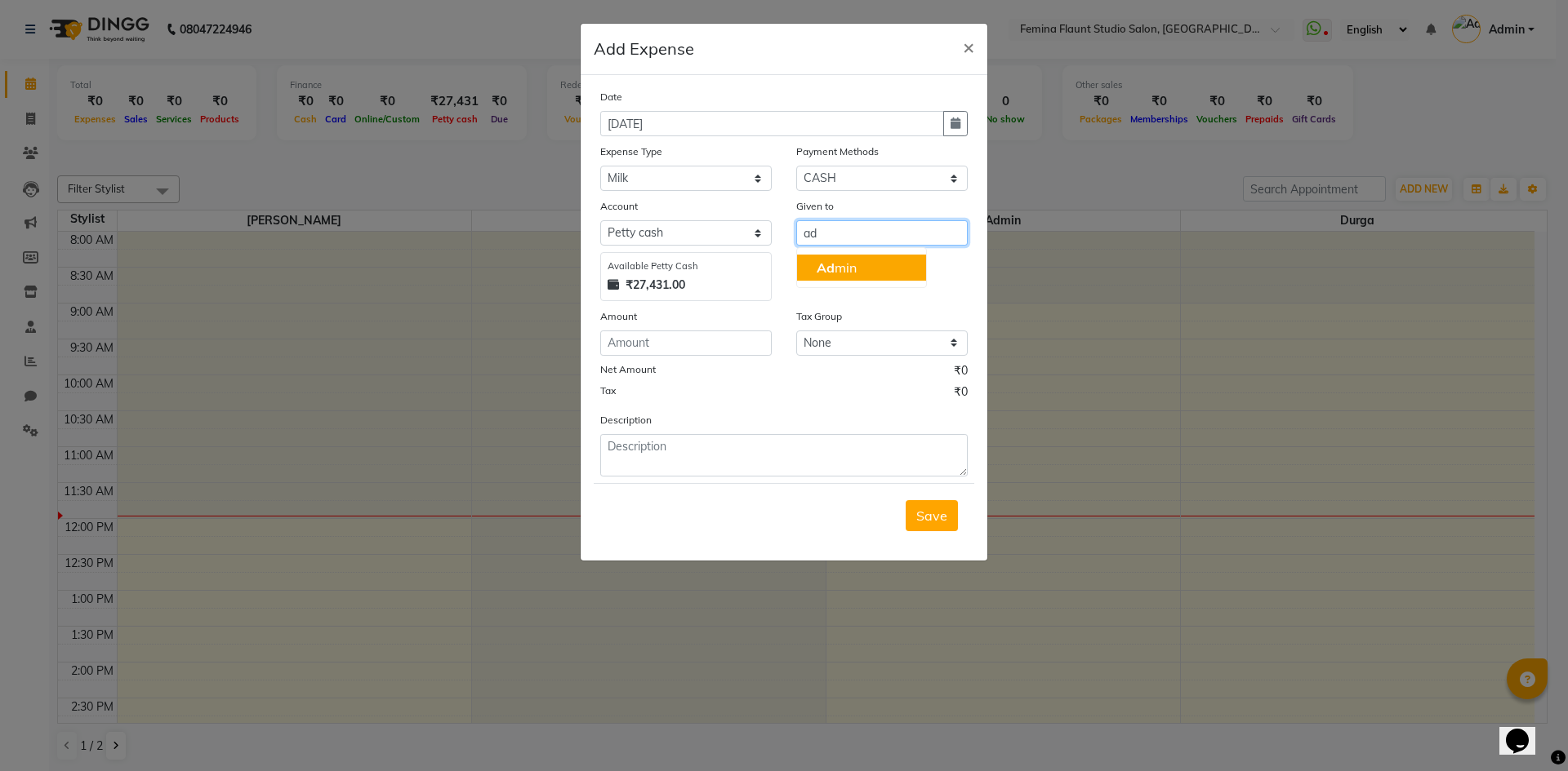
click at [879, 268] on button "Ad min" at bounding box center [862, 267] width 129 height 26
type input "Admin"
click at [740, 339] on input "number" at bounding box center [687, 343] width 172 height 25
type input "72"
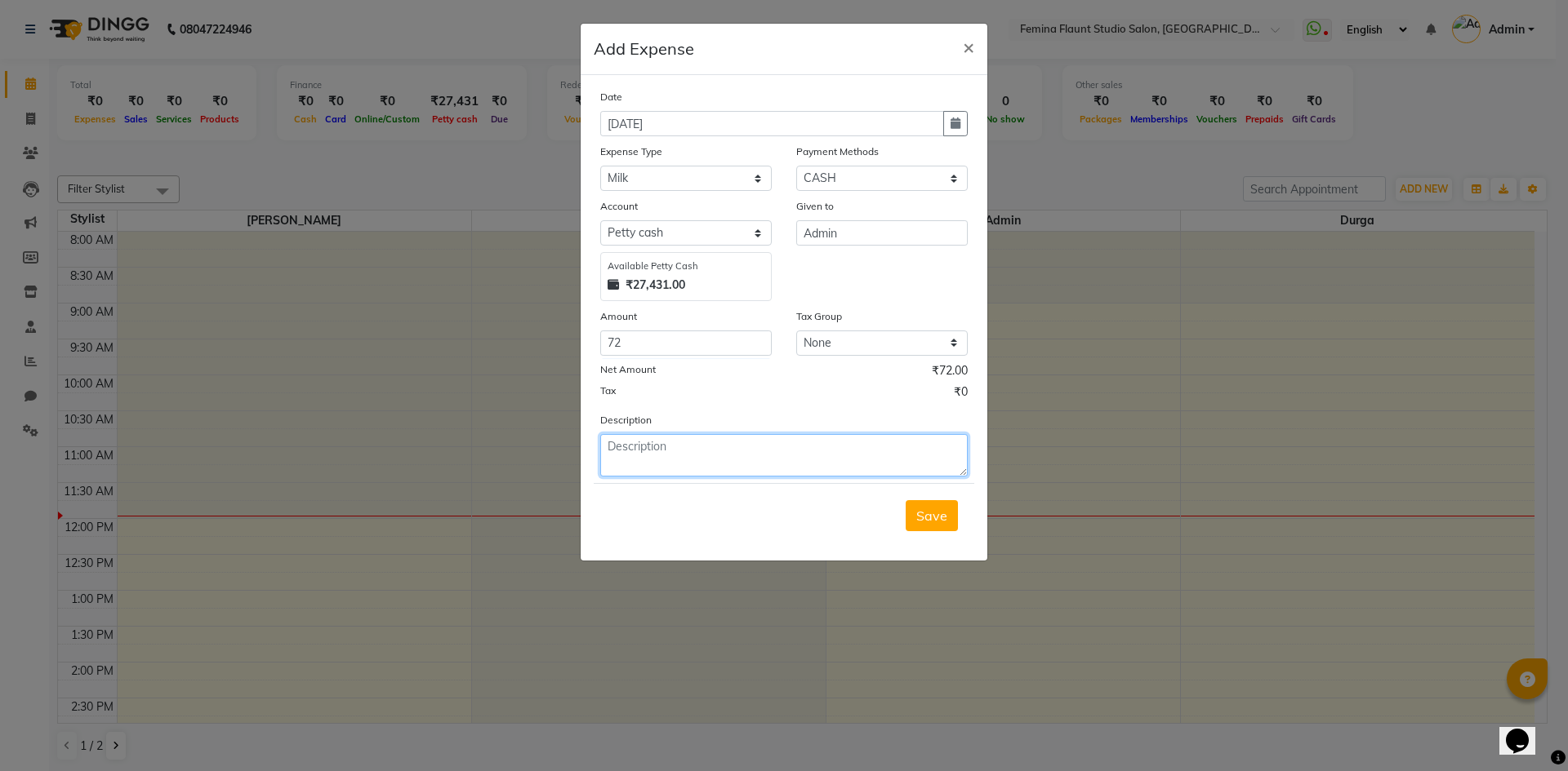
click at [795, 435] on textarea at bounding box center [784, 456] width 367 height 42
type textarea "g"
type textarea "for milk"
click at [950, 520] on button "Save" at bounding box center [932, 516] width 52 height 31
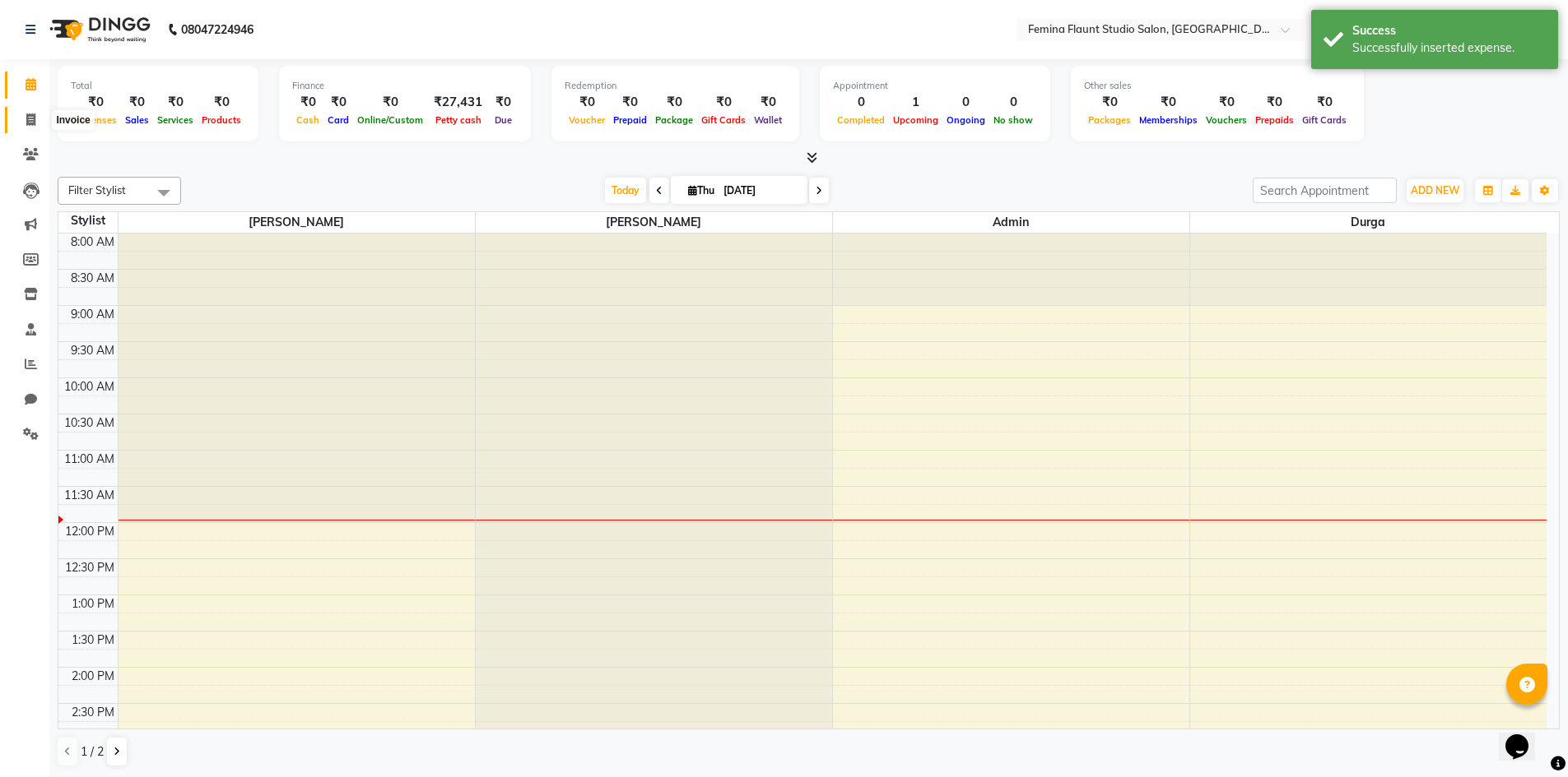
click at [27, 117] on icon at bounding box center [30, 119] width 9 height 13
select select "service"
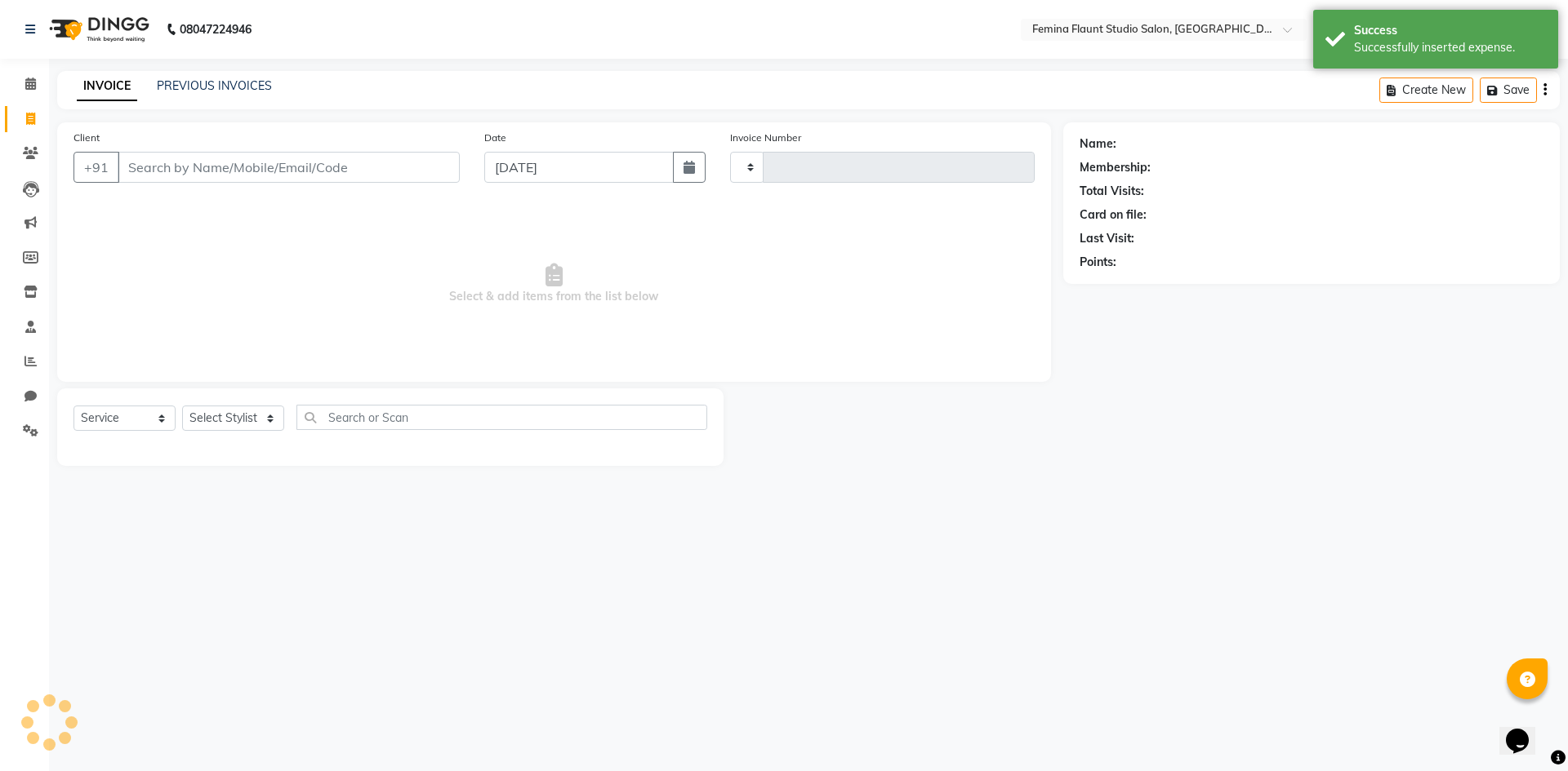
type input "0515"
select select "8333"
click at [279, 168] on input "Client" at bounding box center [288, 168] width 342 height 31
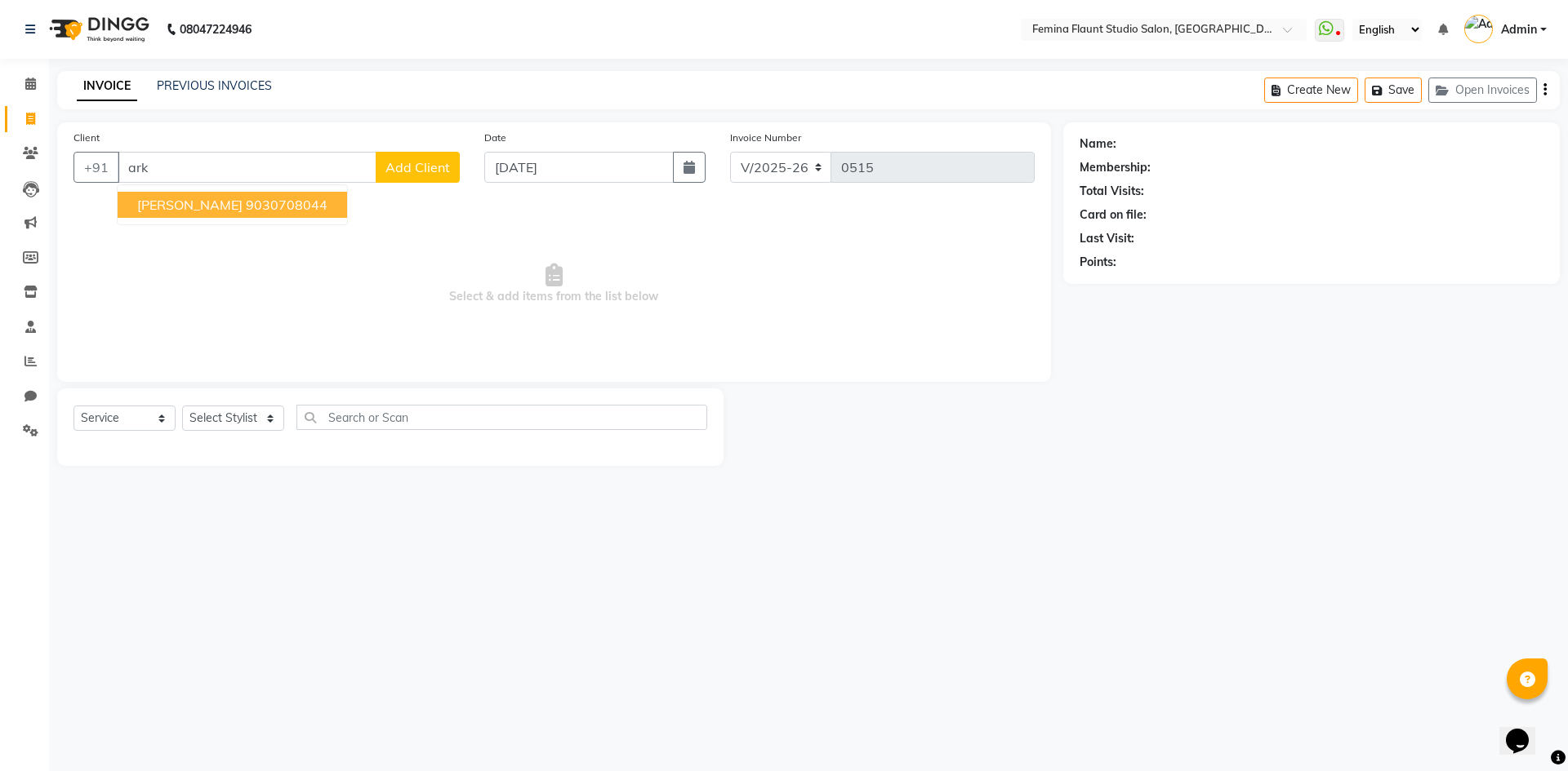
click at [316, 203] on button "ARKA VIJAYA 9030708044" at bounding box center [232, 204] width 230 height 26
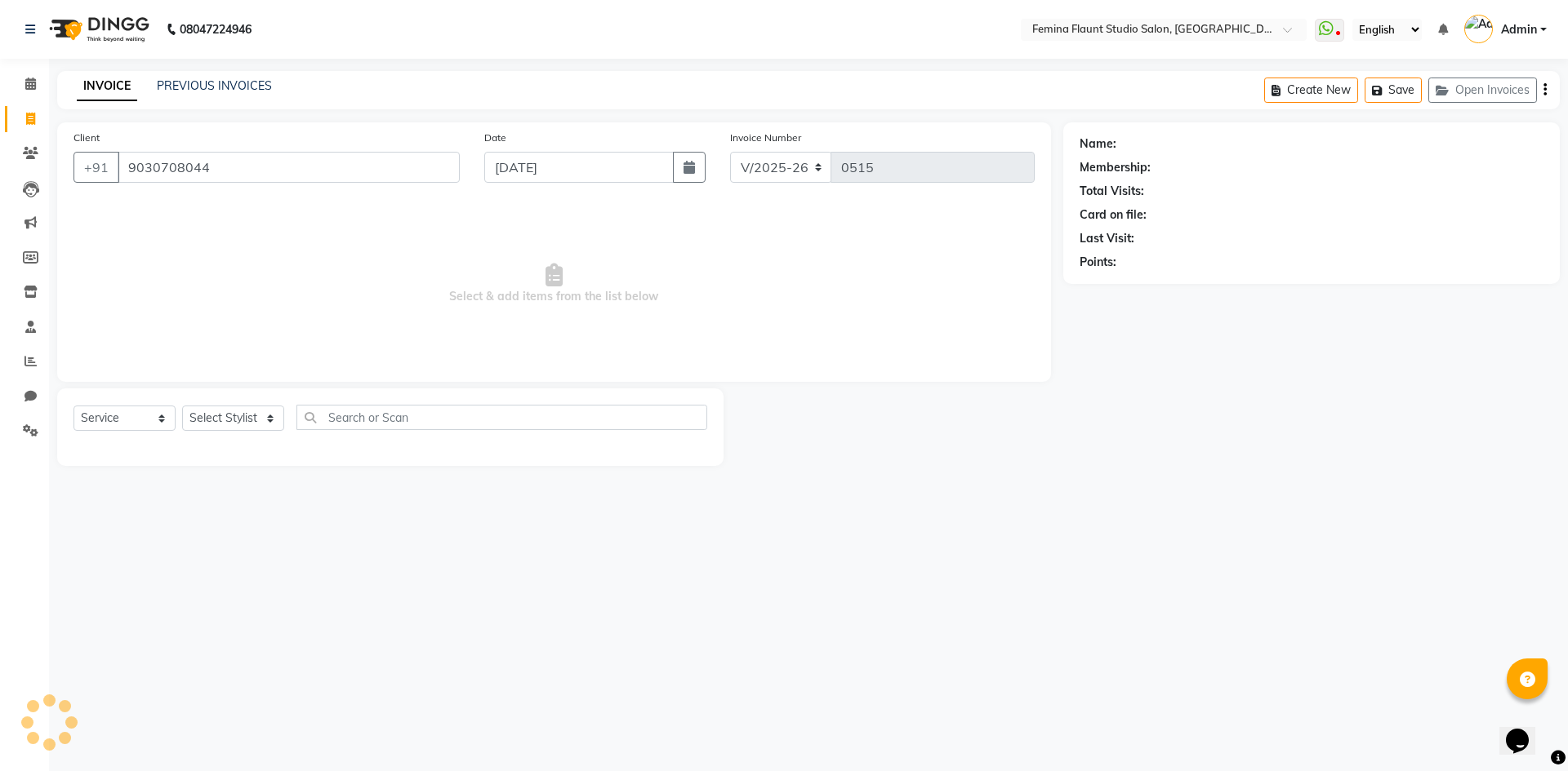
type input "9030708044"
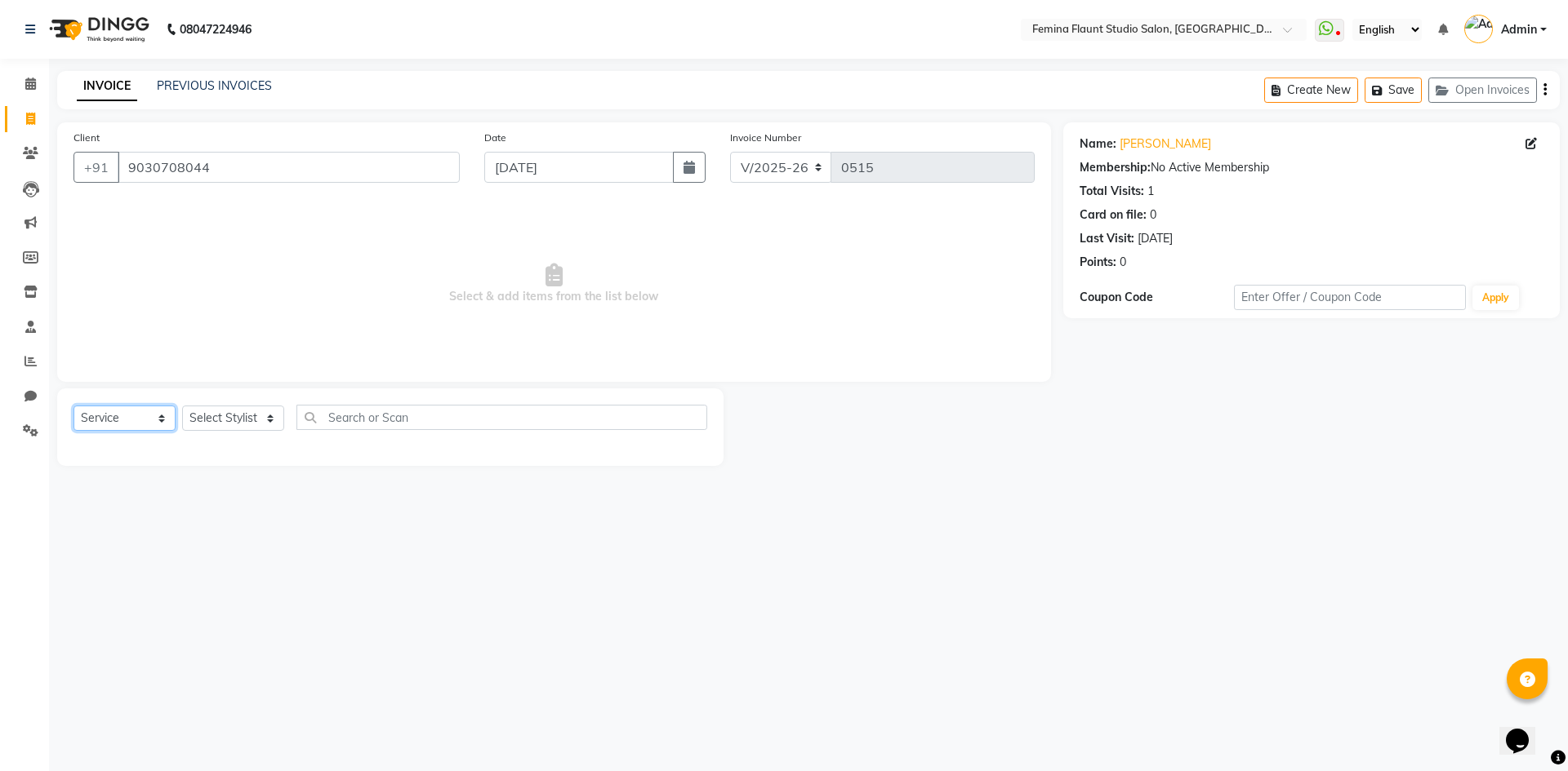
click at [132, 424] on select "Select Service Product Membership Package Voucher Prepaid Gift Card" at bounding box center [124, 418] width 102 height 25
click at [73, 406] on select "Select Service Product Membership Package Voucher Prepaid Gift Card" at bounding box center [124, 418] width 102 height 25
click at [228, 415] on select "Select Stylist Admin Durga [PERSON_NAME] [PERSON_NAME] Sri [PERSON_NAME] [PERSO…" at bounding box center [233, 418] width 102 height 25
click at [243, 415] on select "Select Stylist Admin Durga [PERSON_NAME] [PERSON_NAME] Sri [PERSON_NAME] [PERSO…" at bounding box center [233, 418] width 102 height 25
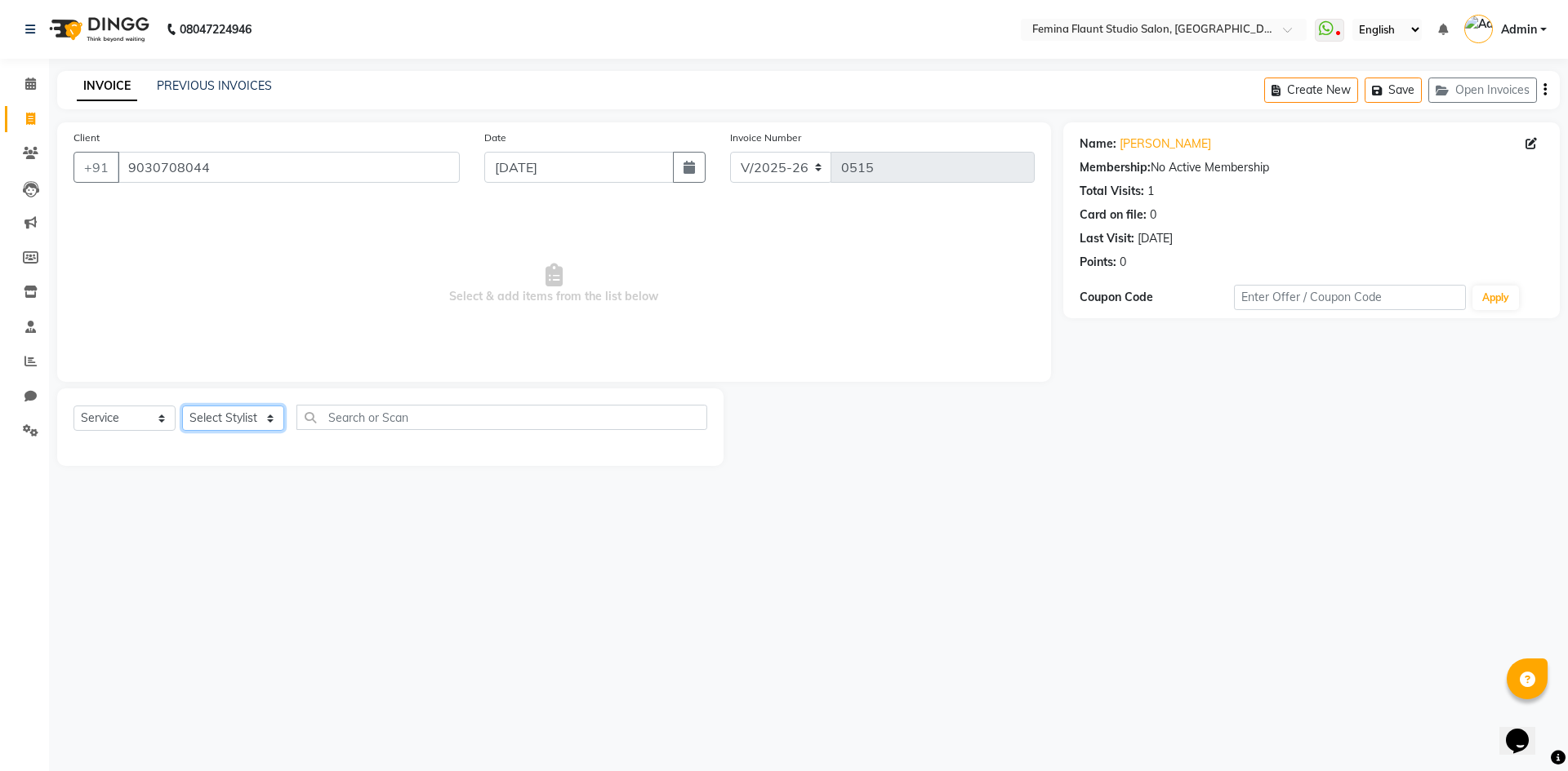
click at [243, 415] on select "Select Stylist Admin Durga [PERSON_NAME] [PERSON_NAME] Sri [PERSON_NAME] [PERSO…" at bounding box center [233, 418] width 102 height 25
click at [264, 419] on select "Select Stylist Admin Durga [PERSON_NAME] [PERSON_NAME] Sri [PERSON_NAME] [PERSO…" at bounding box center [233, 418] width 102 height 25
select select "80612"
click at [182, 406] on select "Select Stylist Admin Durga [PERSON_NAME] [PERSON_NAME] Sri [PERSON_NAME] [PERSO…" at bounding box center [233, 418] width 102 height 25
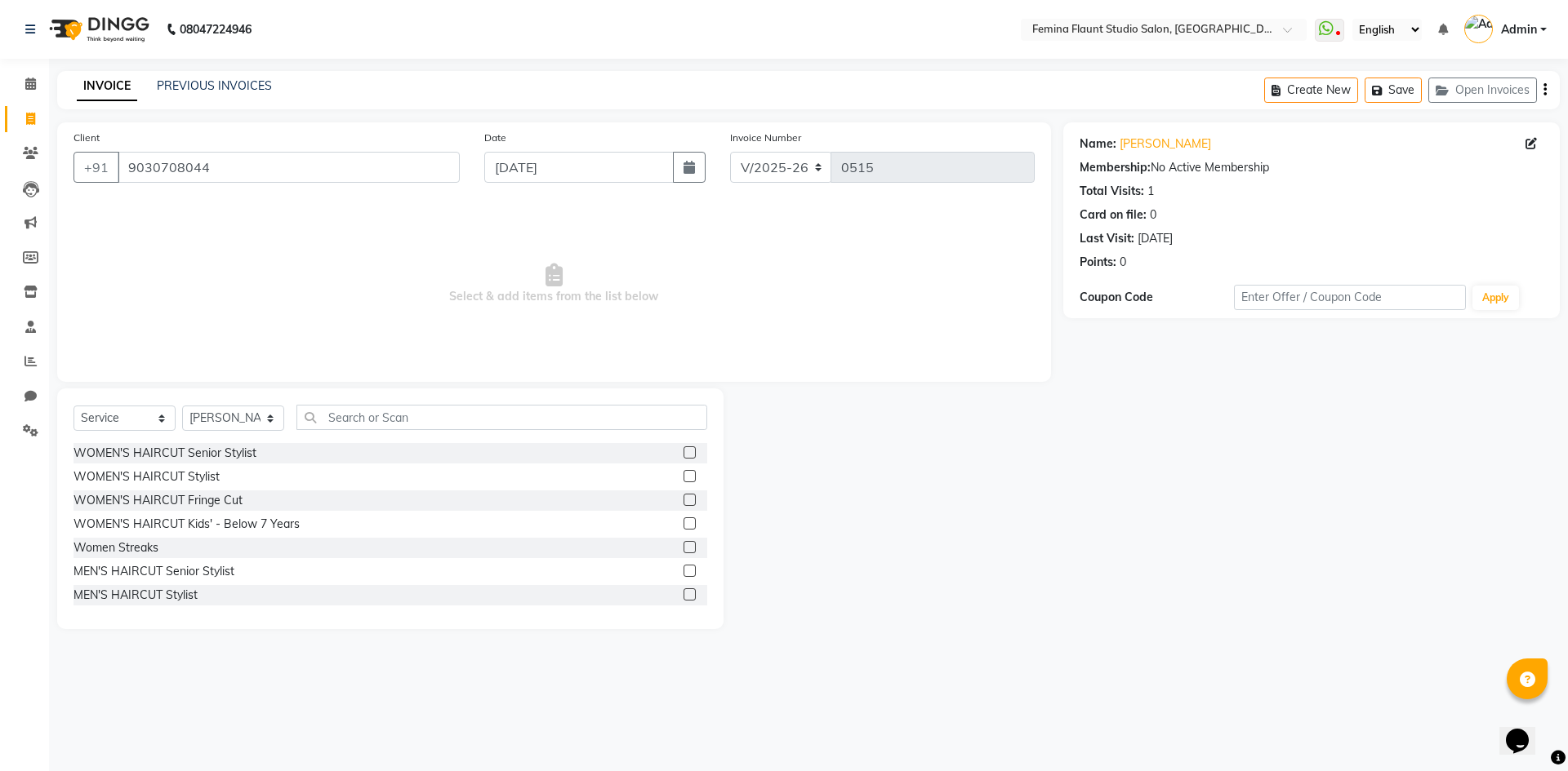
click at [430, 403] on div "Select Service Product Membership Package Voucher Prepaid Gift Card Select Styl…" at bounding box center [390, 509] width 666 height 241
click at [422, 419] on input "text" at bounding box center [501, 417] width 411 height 25
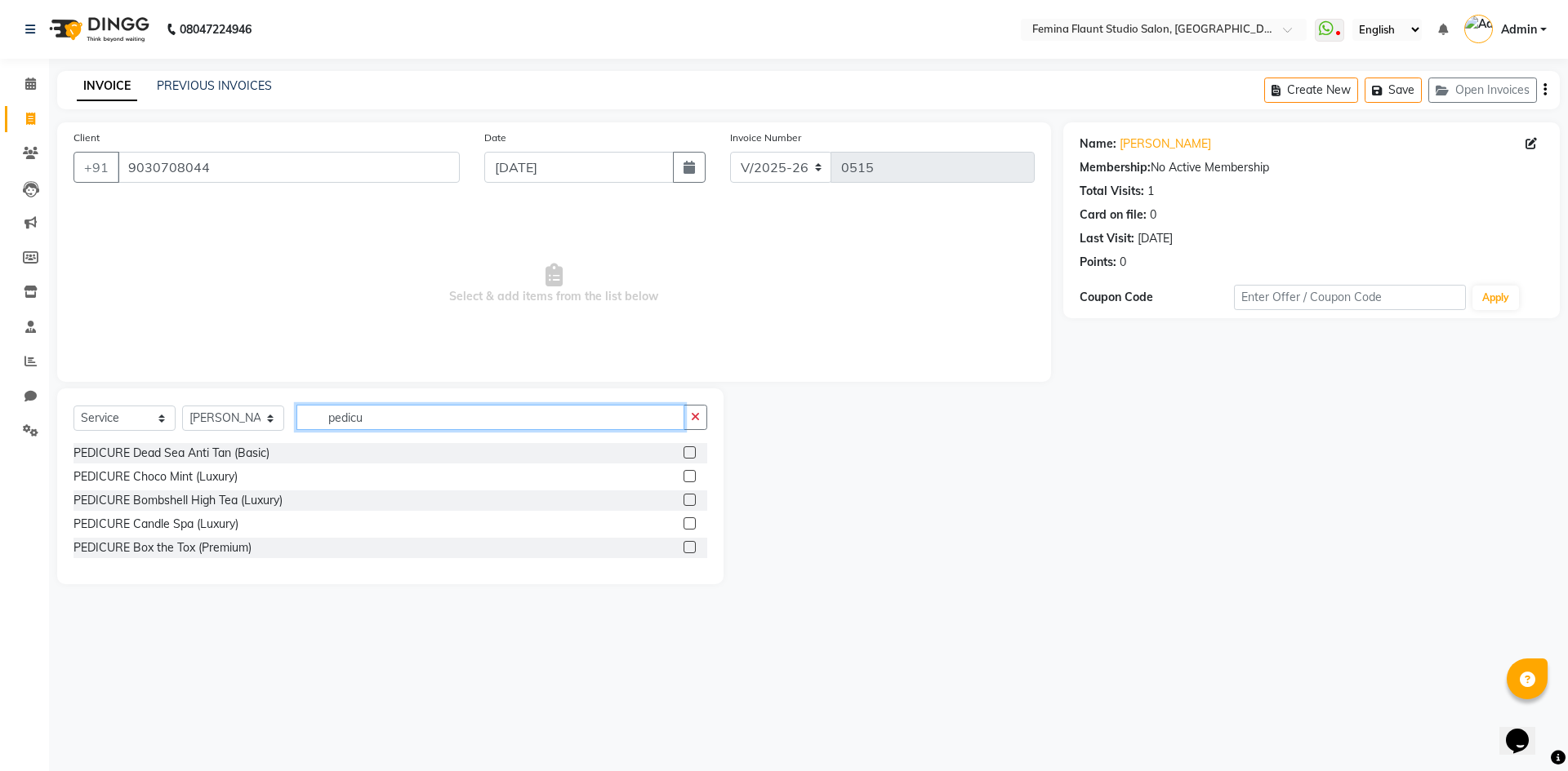
type input "pedicu"
click at [691, 449] on label at bounding box center [689, 452] width 13 height 13
click at [691, 449] on input "checkbox" at bounding box center [689, 453] width 11 height 11
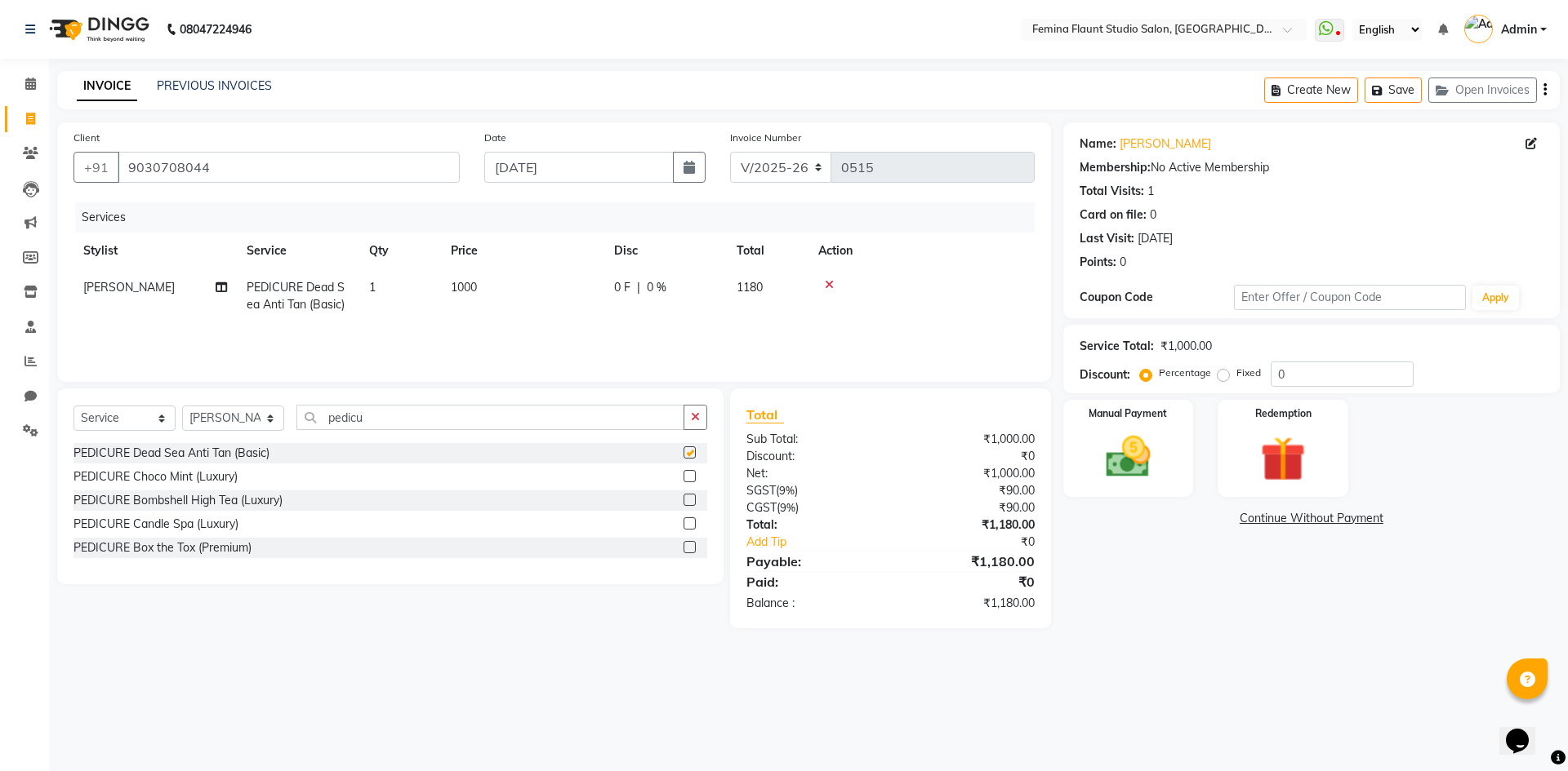
checkbox input "false"
click at [1401, 85] on button "Save" at bounding box center [1392, 90] width 57 height 25
